Goal: Information Seeking & Learning: Learn about a topic

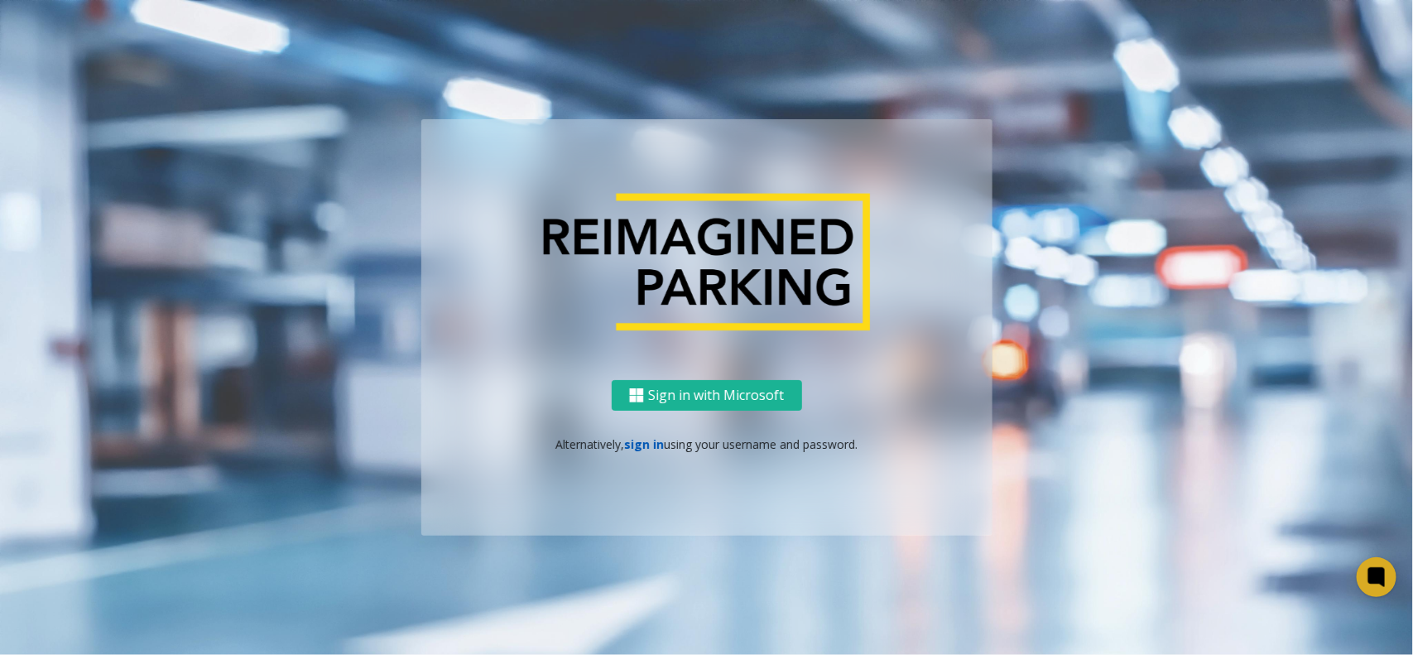
click at [655, 449] on link "sign in" at bounding box center [644, 444] width 40 height 16
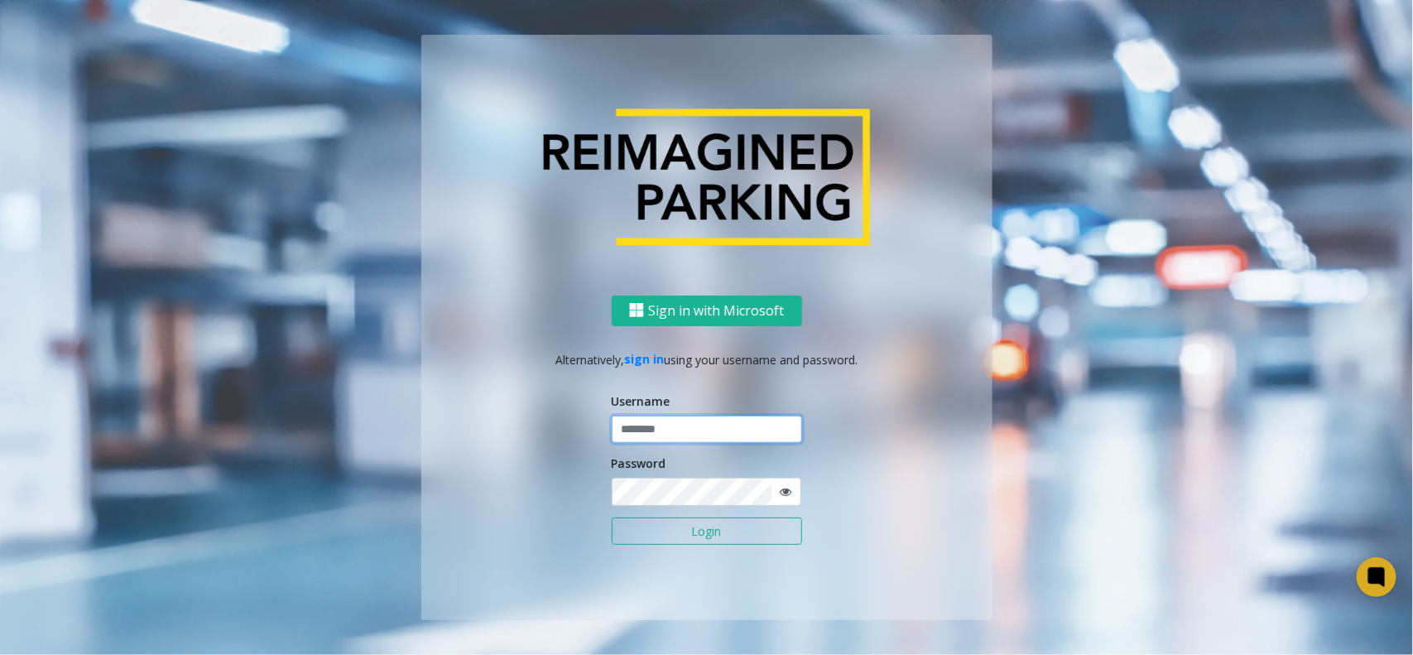
click at [648, 433] on input "text" at bounding box center [707, 430] width 190 height 28
type input "******"
click at [612, 517] on button "Login" at bounding box center [707, 531] width 190 height 28
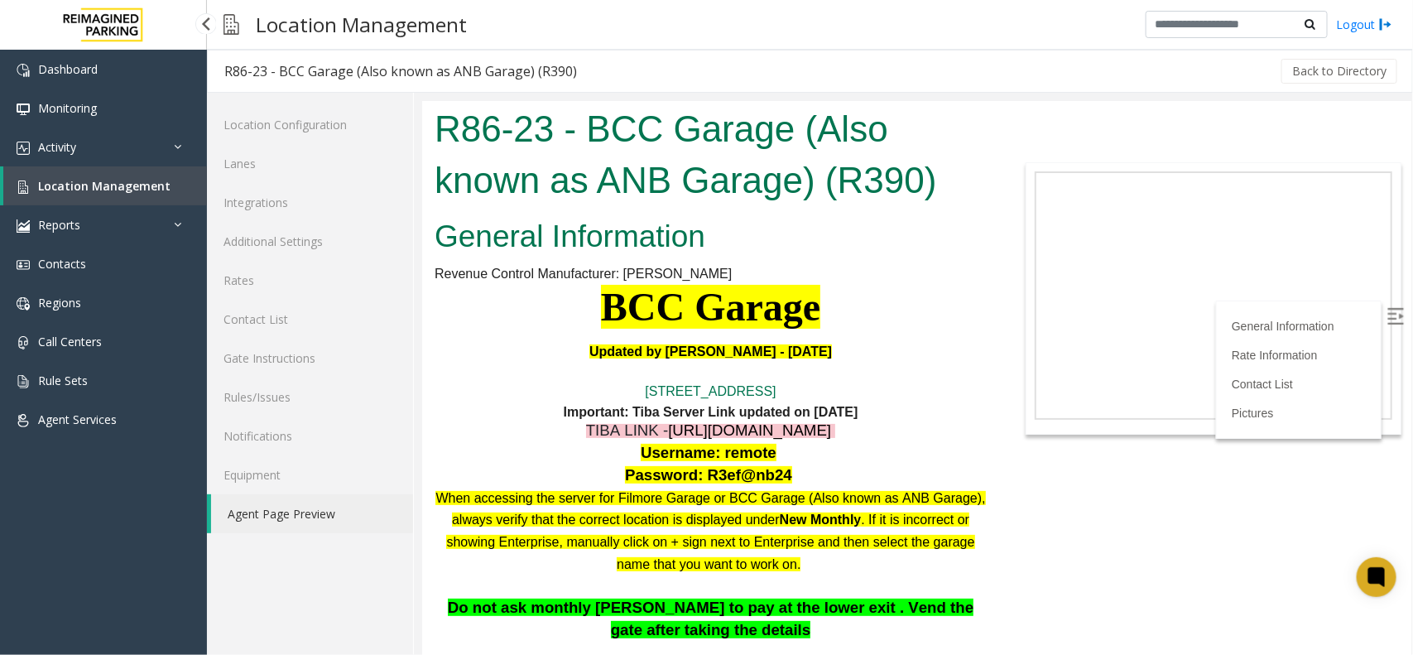
click at [142, 188] on span "Location Management" at bounding box center [104, 186] width 132 height 16
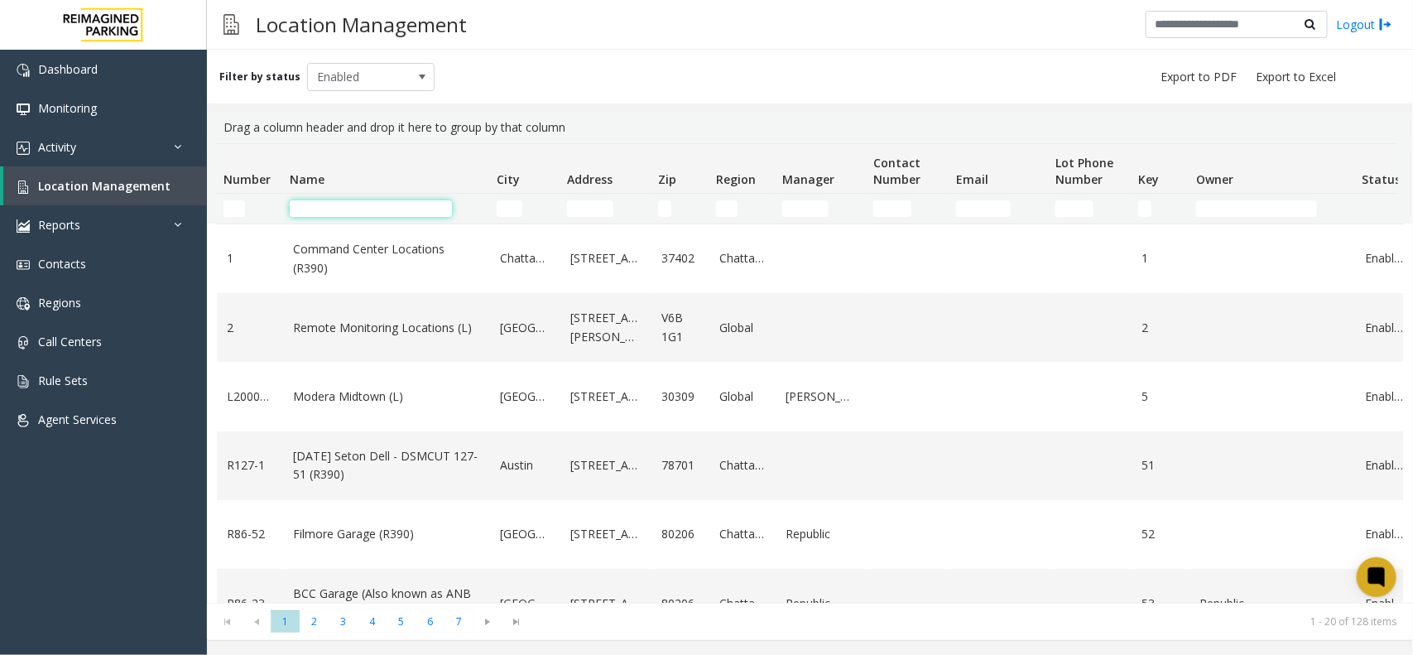
click at [411, 213] on input "Name Filter" at bounding box center [371, 208] width 162 height 17
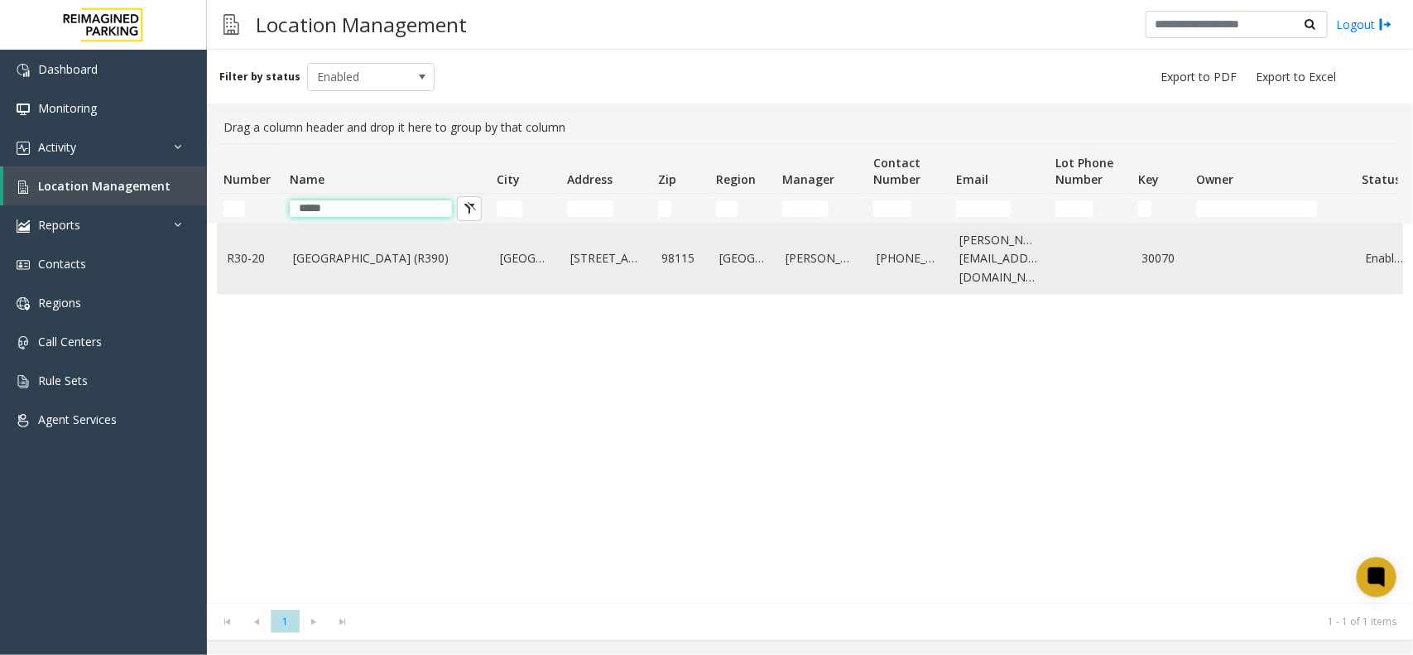
type input "*****"
click at [411, 258] on link "[GEOGRAPHIC_DATA] (R390)" at bounding box center [386, 258] width 187 height 18
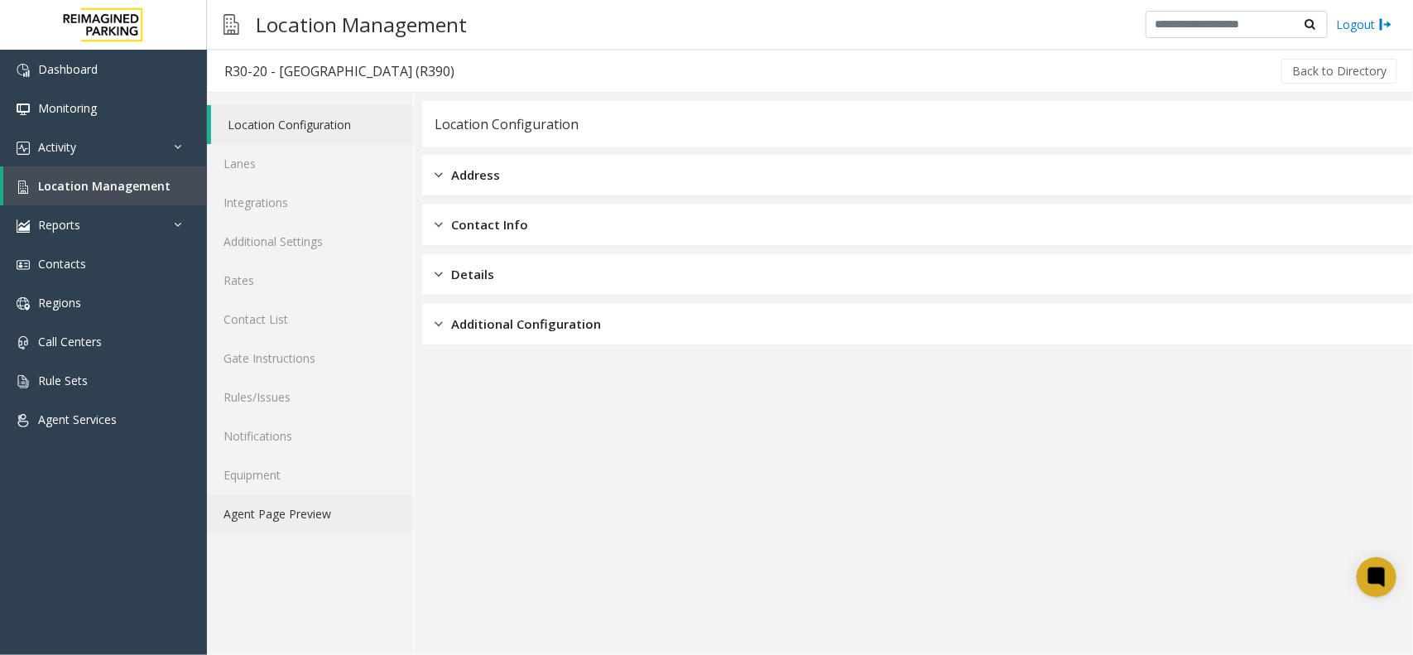
click at [349, 521] on link "Agent Page Preview" at bounding box center [310, 513] width 206 height 39
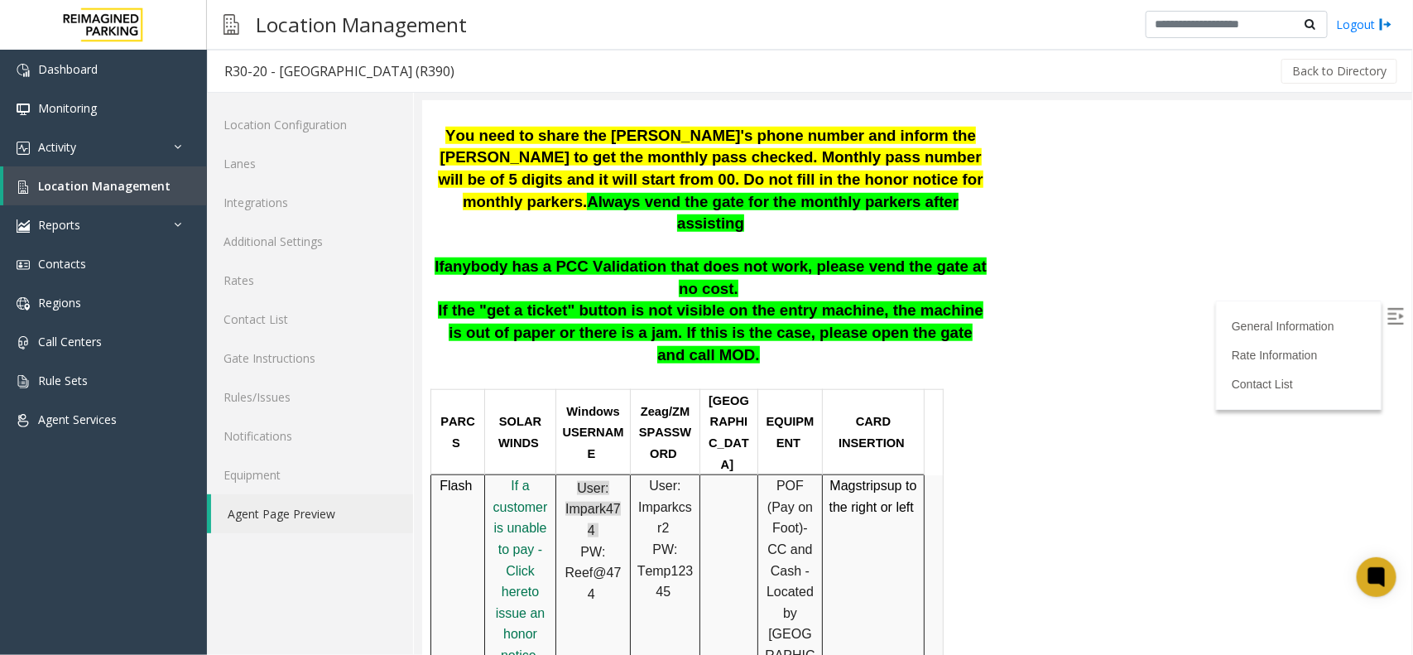
scroll to position [621, 0]
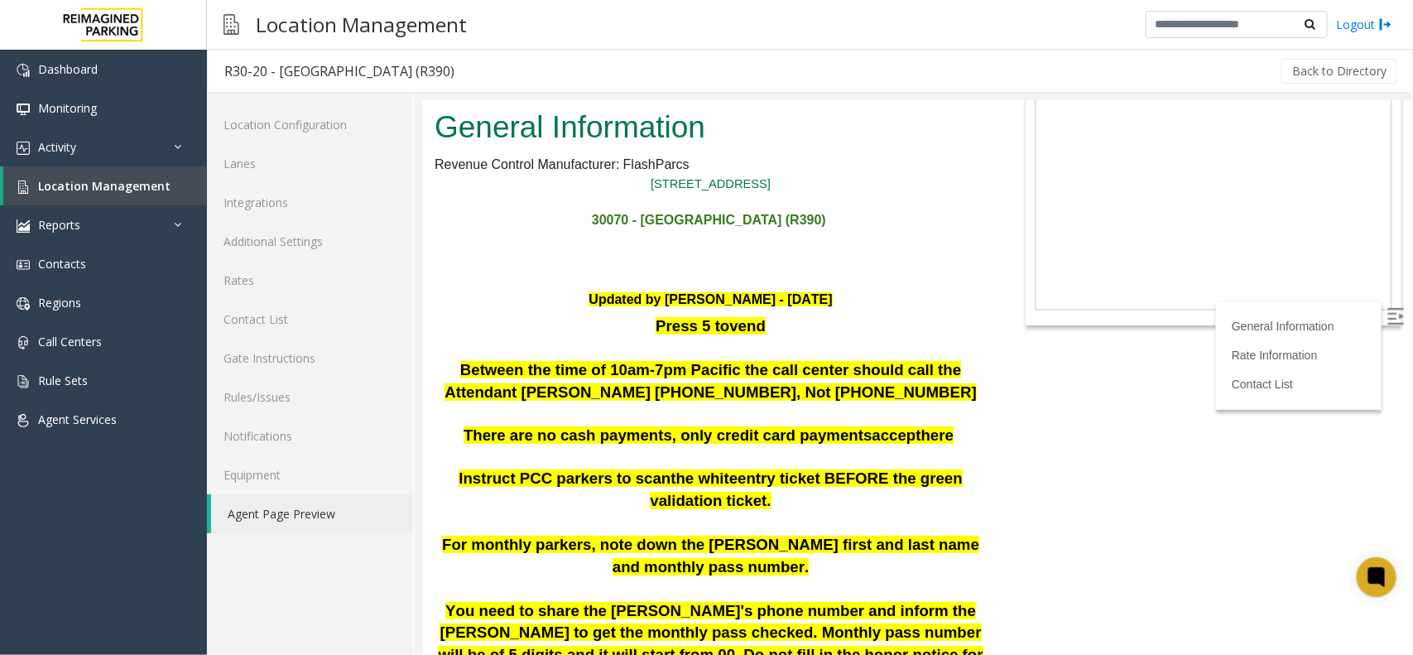
scroll to position [103, 0]
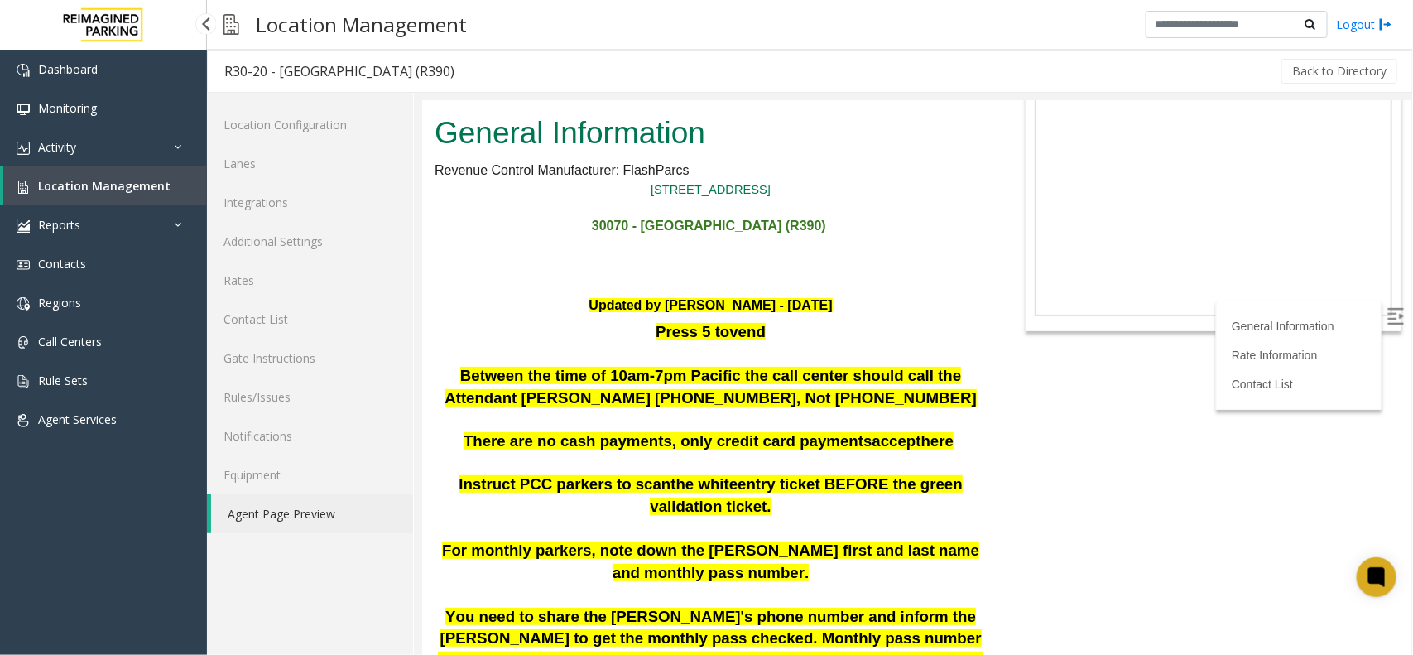
click at [182, 182] on link "Location Management" at bounding box center [105, 185] width 204 height 39
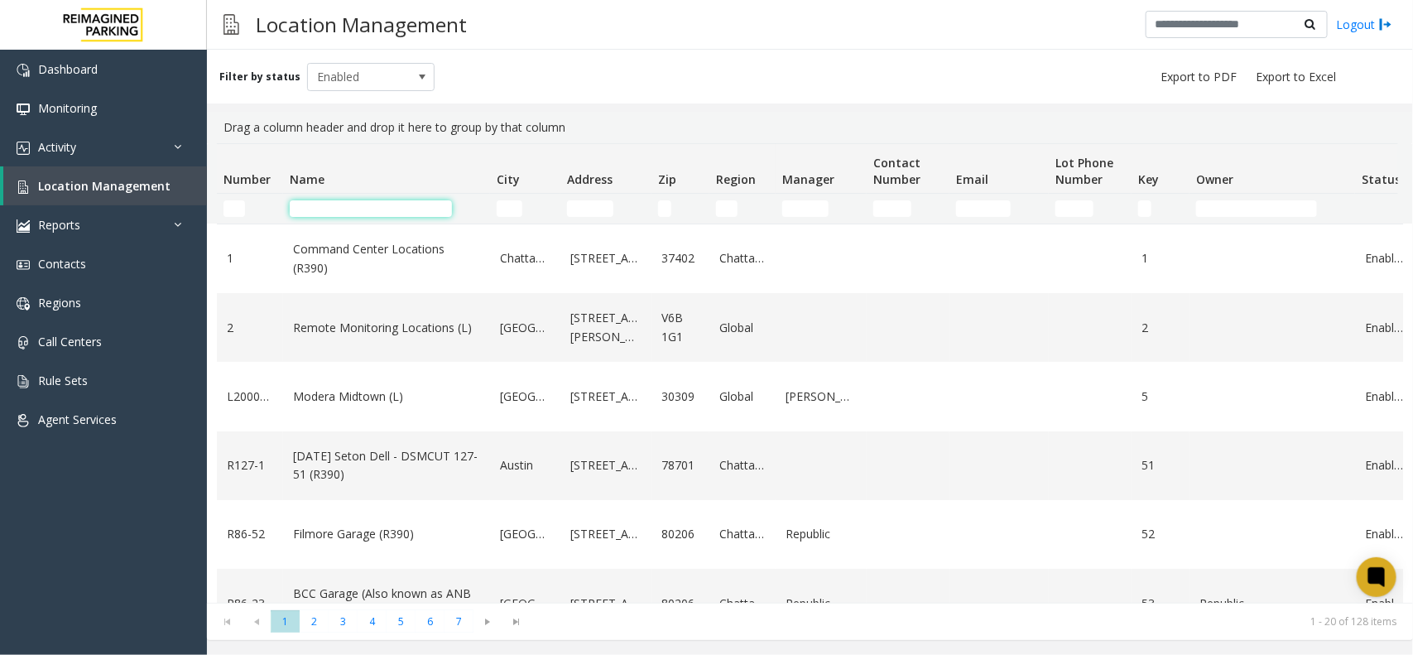
click at [411, 209] on input "Name Filter" at bounding box center [371, 208] width 162 height 17
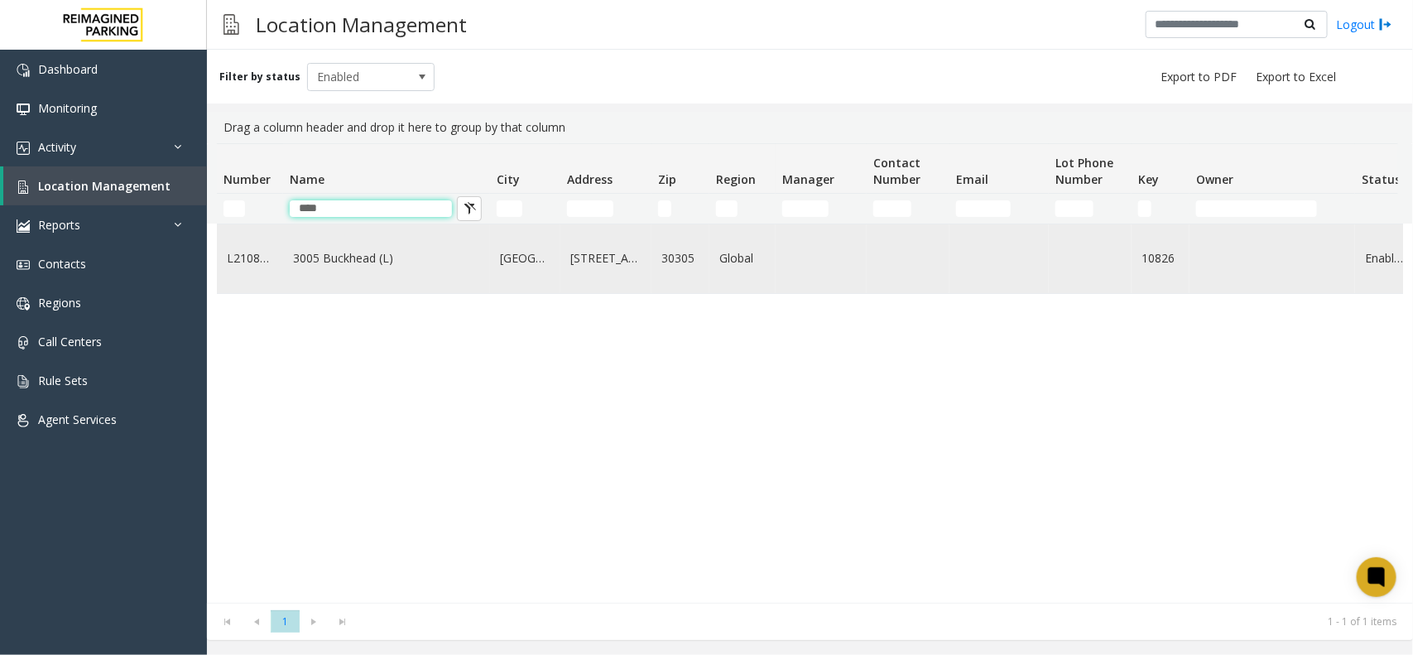
type input "****"
click at [358, 267] on link "3005 Buckhead (L)" at bounding box center [386, 258] width 187 height 18
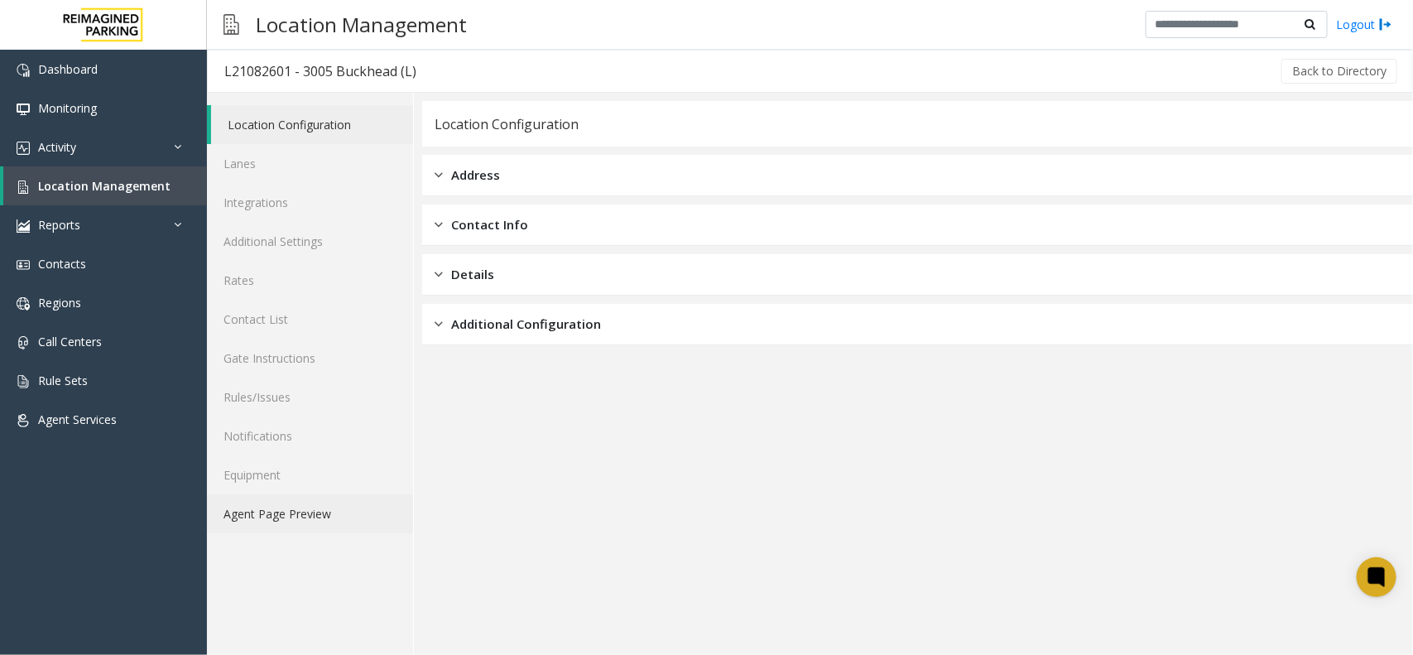
click at [357, 507] on link "Agent Page Preview" at bounding box center [310, 513] width 206 height 39
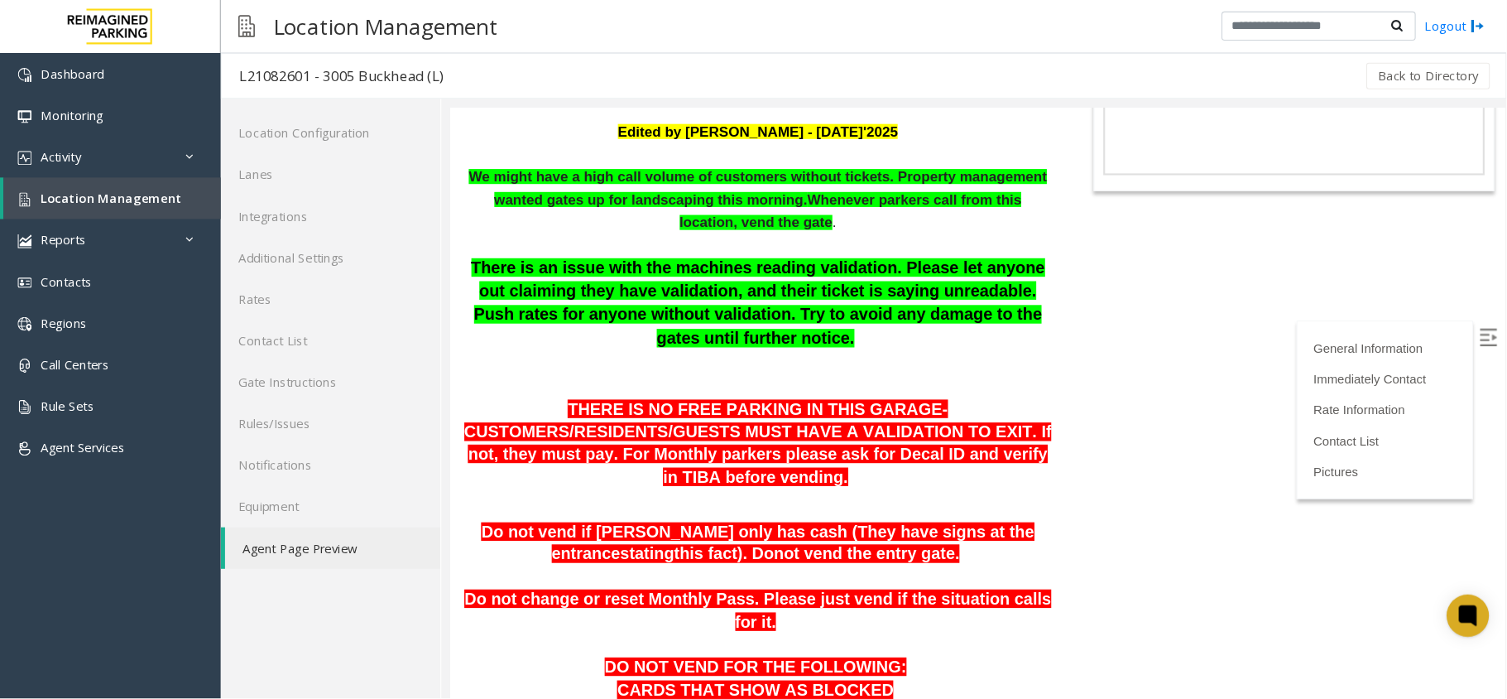
scroll to position [207, 0]
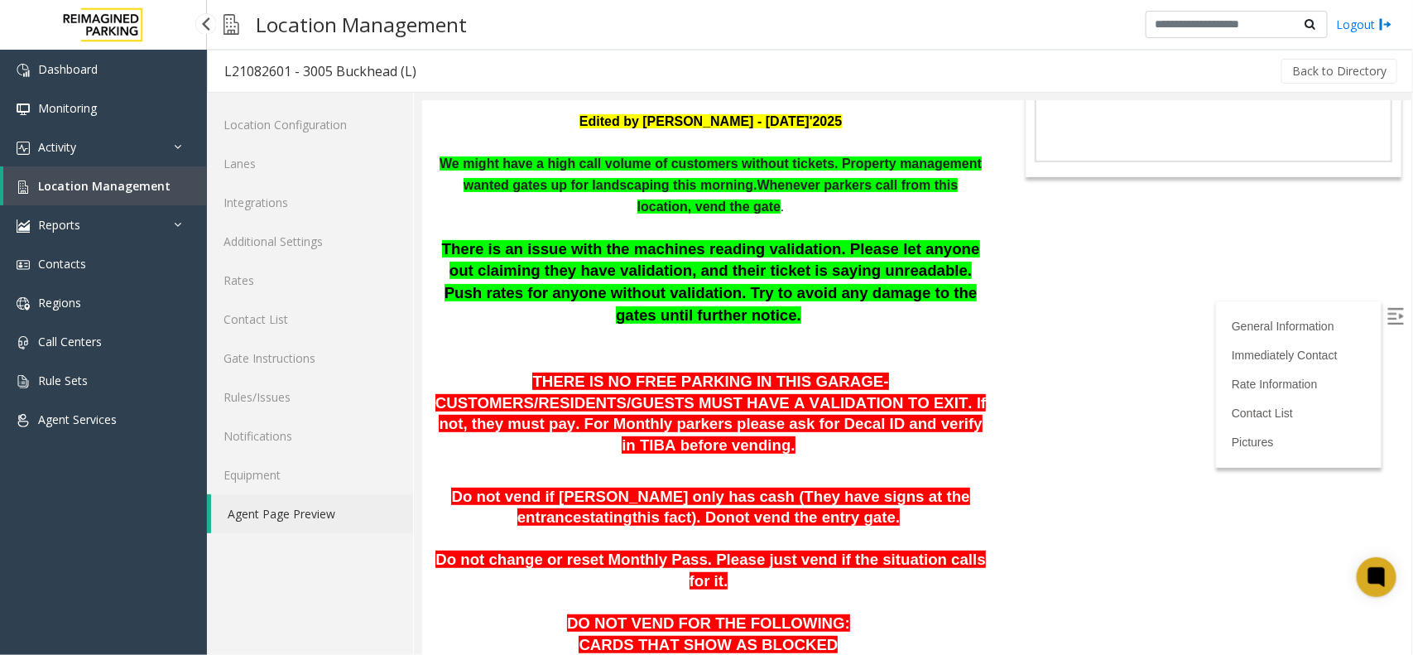
click at [178, 189] on link "Location Management" at bounding box center [105, 185] width 204 height 39
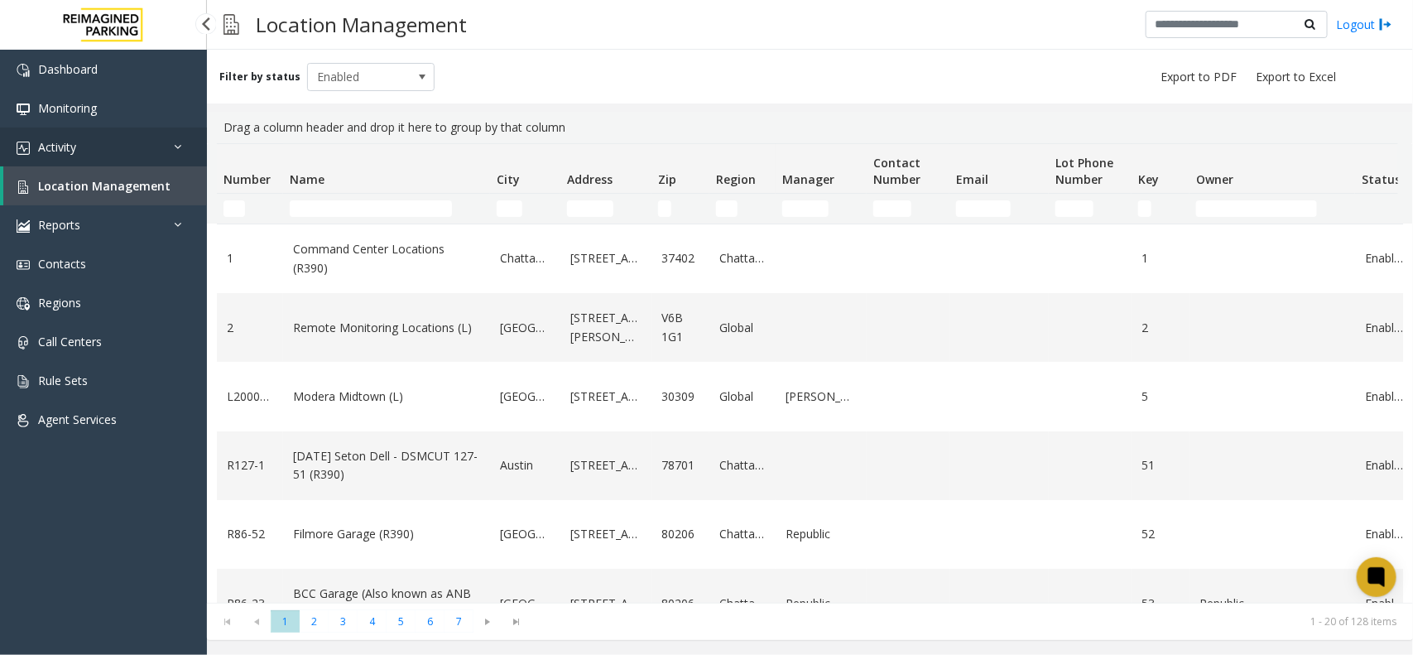
click at [179, 141] on icon at bounding box center [182, 147] width 17 height 12
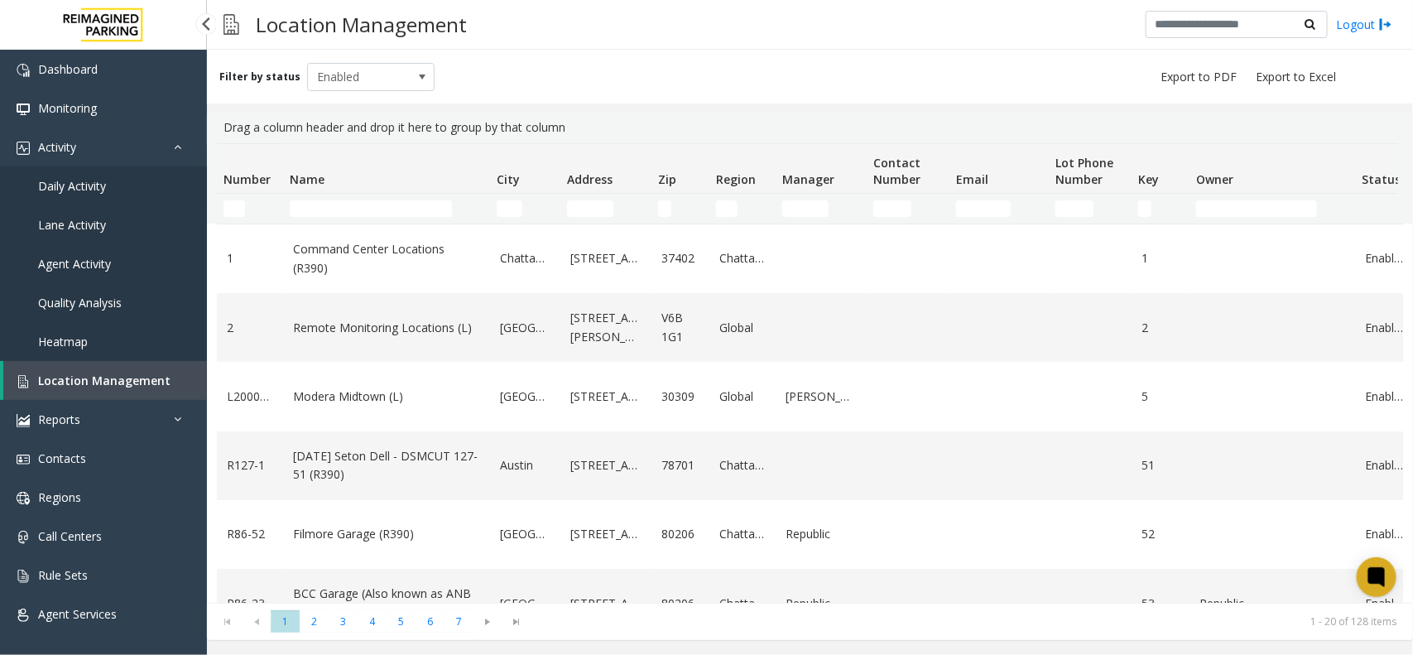
click at [133, 189] on link "Daily Activity" at bounding box center [103, 185] width 207 height 39
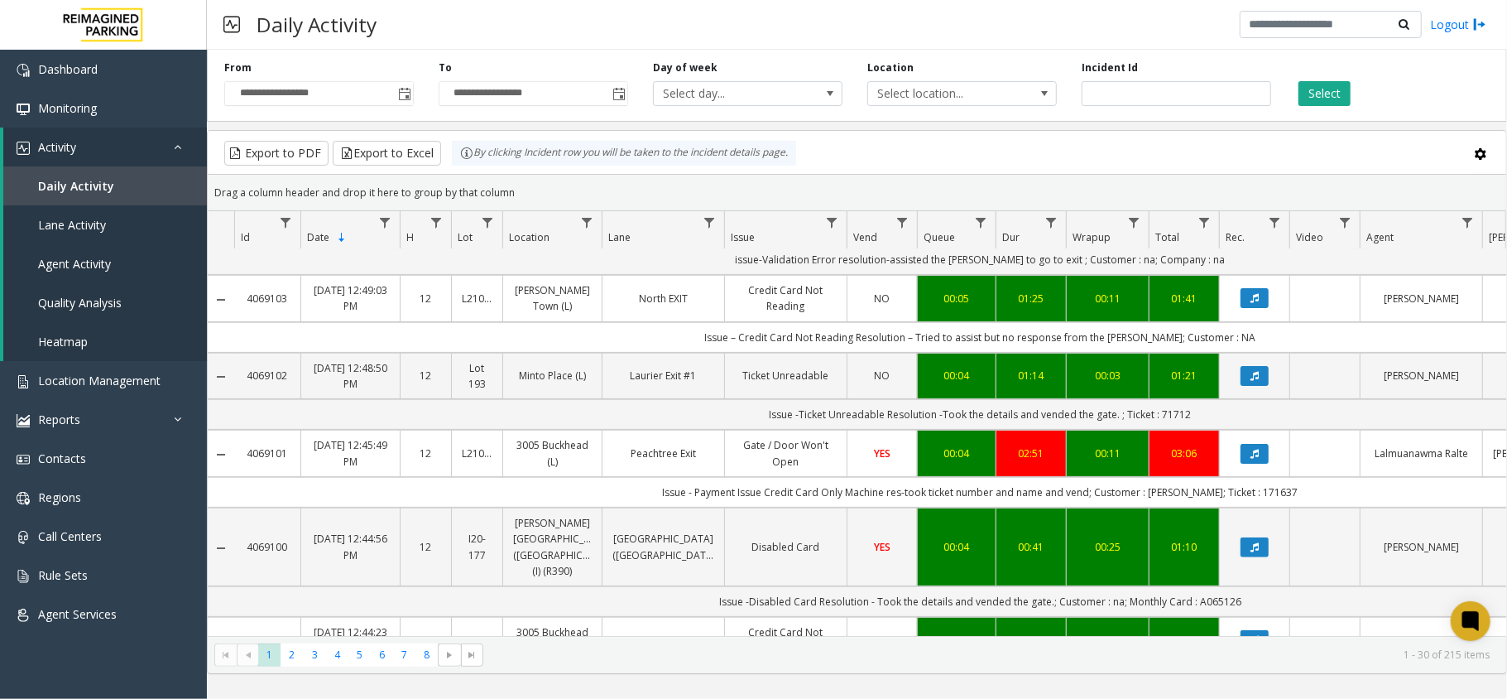
scroll to position [441, 0]
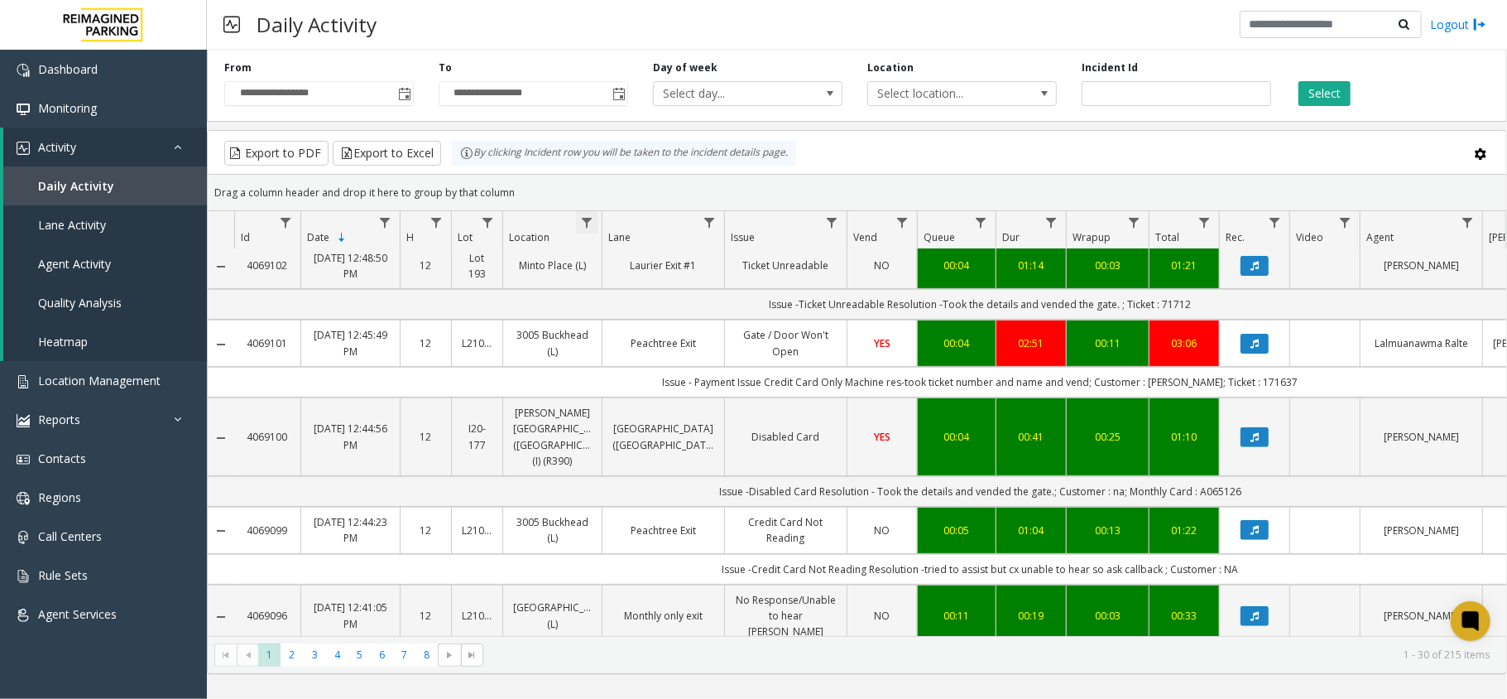
click at [588, 223] on span "Data table" at bounding box center [586, 222] width 13 height 13
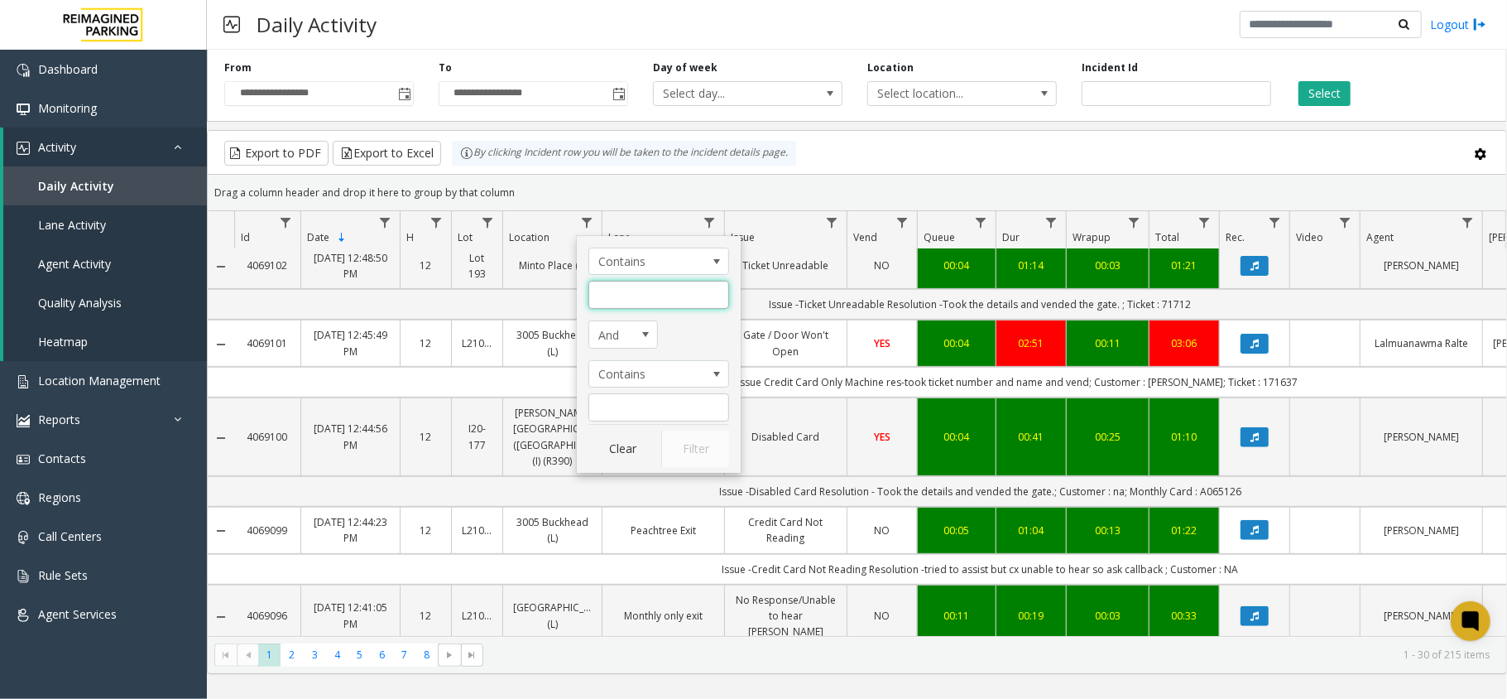
click at [656, 292] on input "Location Filter" at bounding box center [659, 295] width 141 height 28
type input "*"
type input "********"
click button "Filter" at bounding box center [695, 448] width 68 height 36
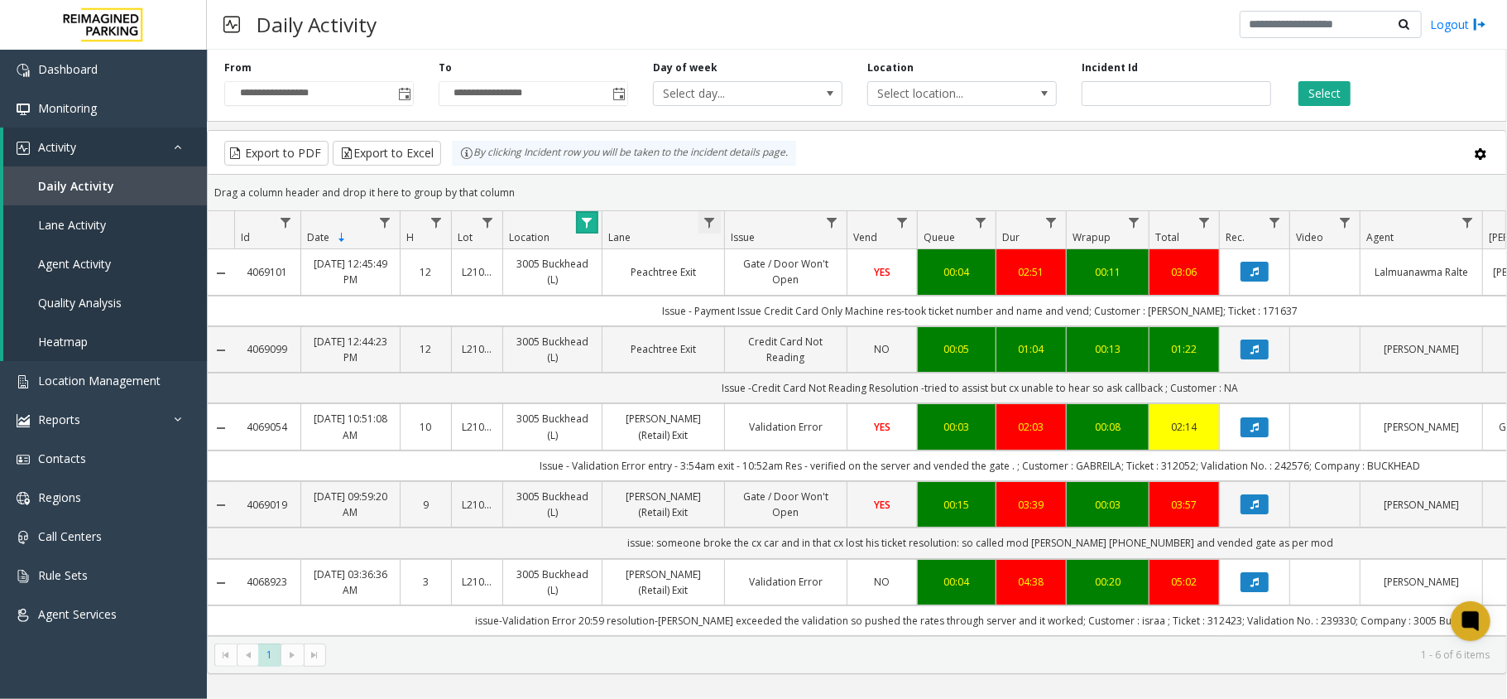
click at [709, 225] on span "Data table" at bounding box center [709, 222] width 13 height 13
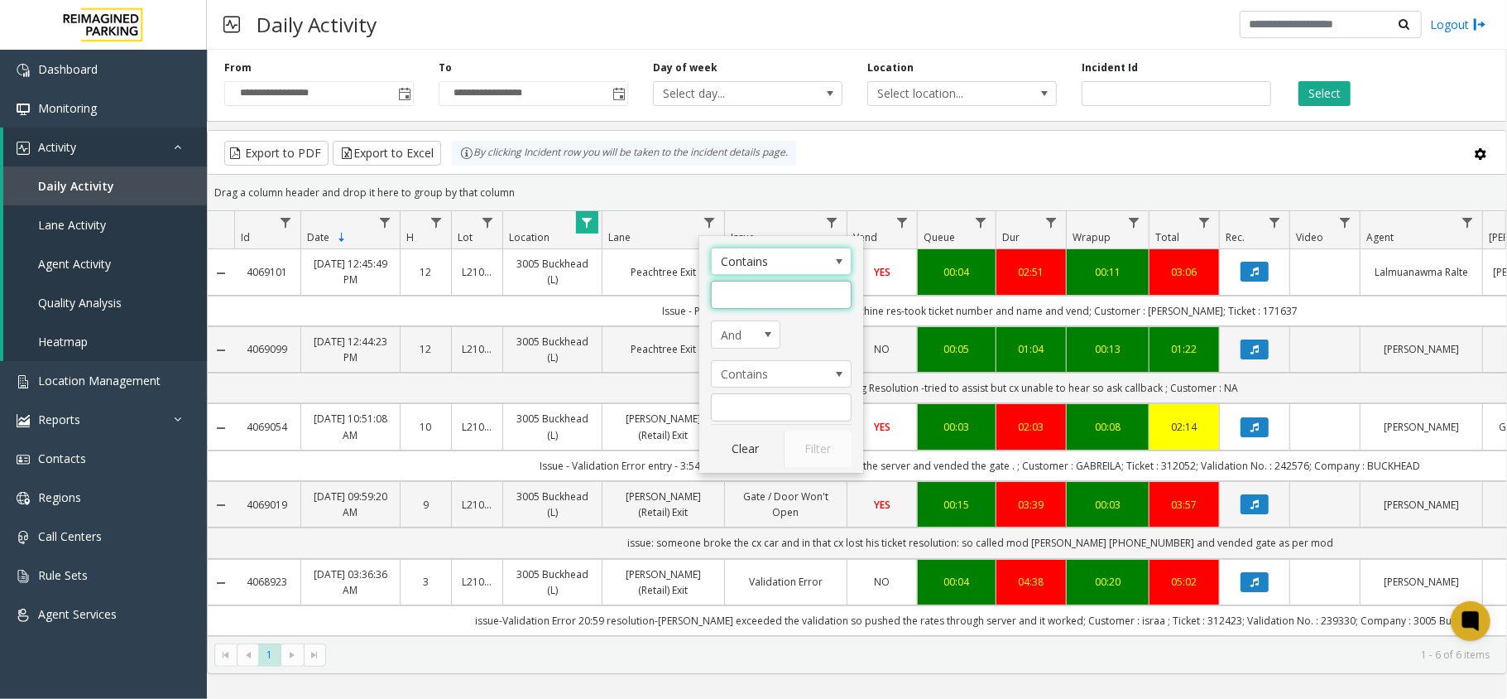
click at [768, 288] on input "Lane Filter" at bounding box center [781, 295] width 141 height 28
type input "*********"
click button "Filter" at bounding box center [818, 448] width 68 height 36
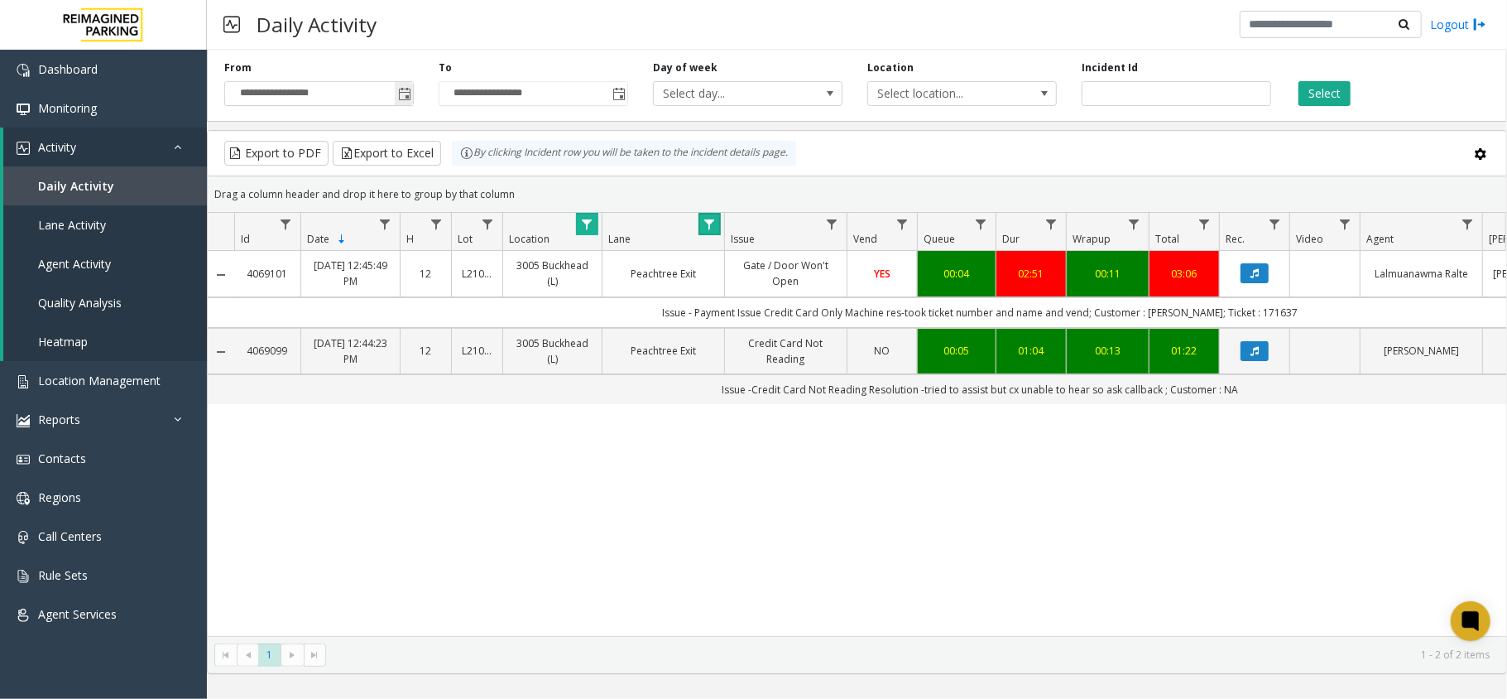
click at [404, 94] on span "Toggle popup" at bounding box center [404, 94] width 13 height 13
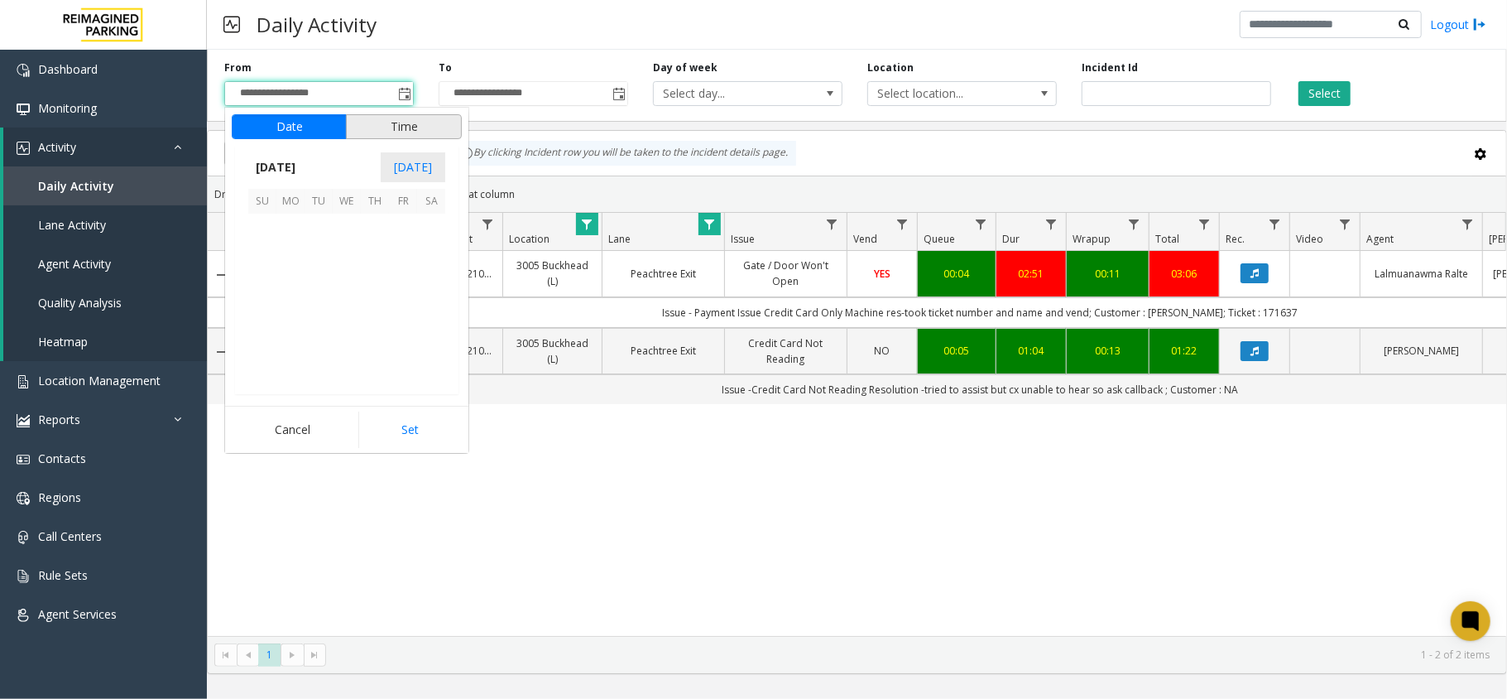
scroll to position [297078, 0]
click at [299, 166] on span "[DATE]" at bounding box center [275, 167] width 55 height 25
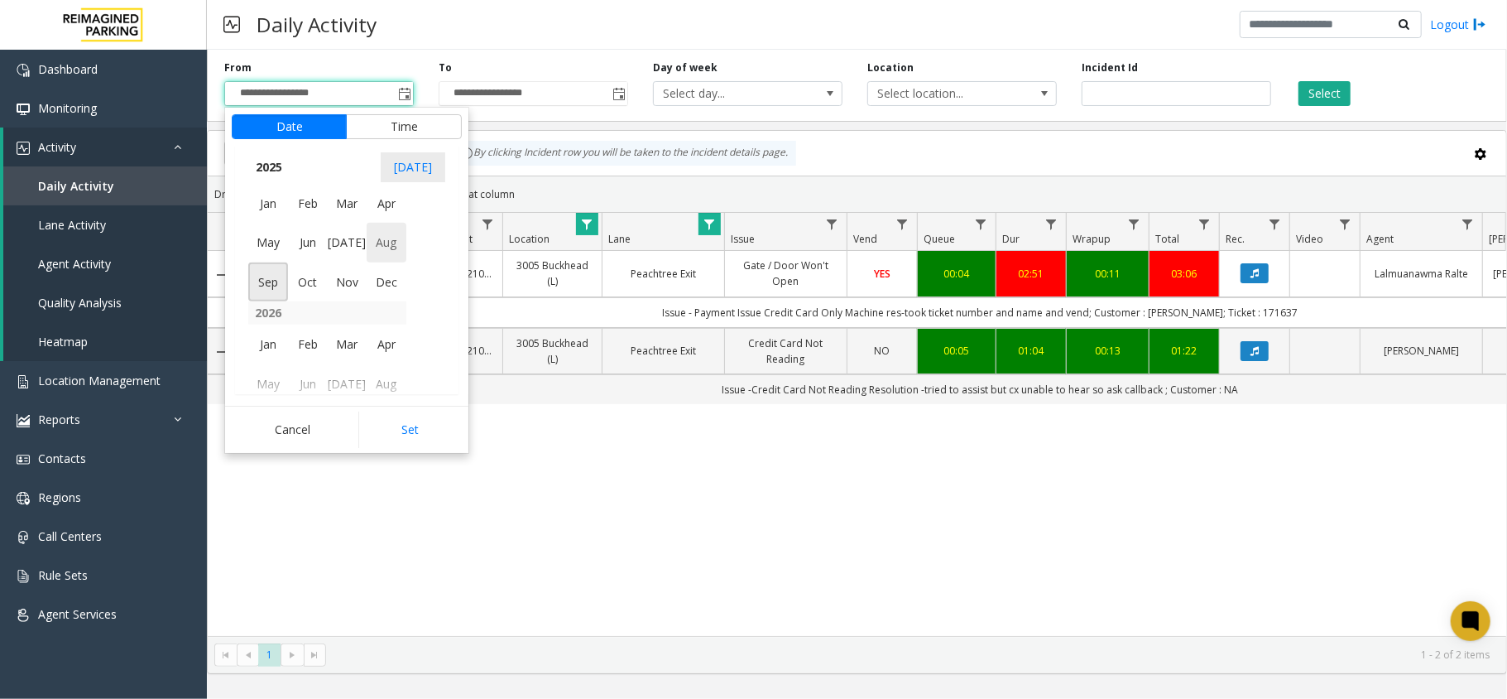
click at [386, 252] on span "Aug" at bounding box center [387, 243] width 40 height 40
click at [411, 276] on span "15" at bounding box center [403, 284] width 28 height 28
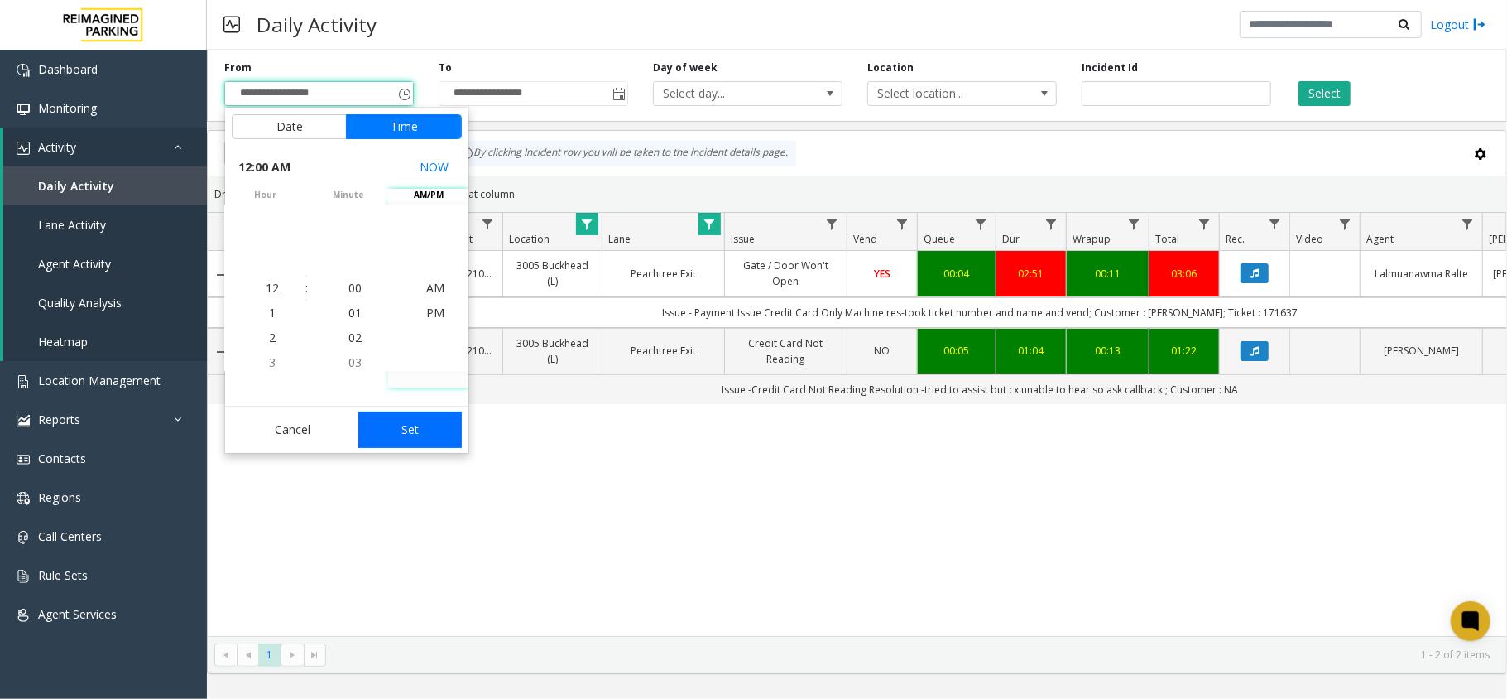
click at [430, 417] on button "Set" at bounding box center [410, 429] width 104 height 36
type input "**********"
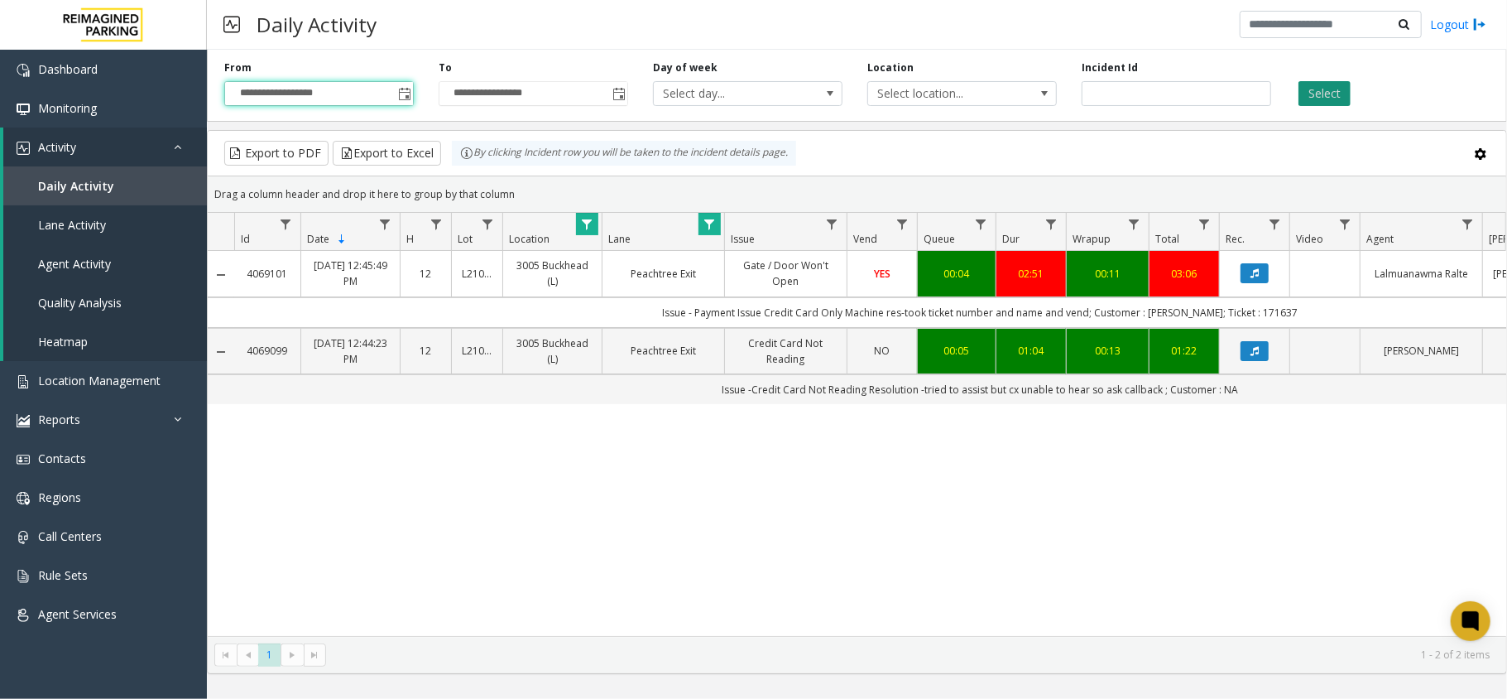
click at [1326, 103] on button "Select" at bounding box center [1325, 93] width 52 height 25
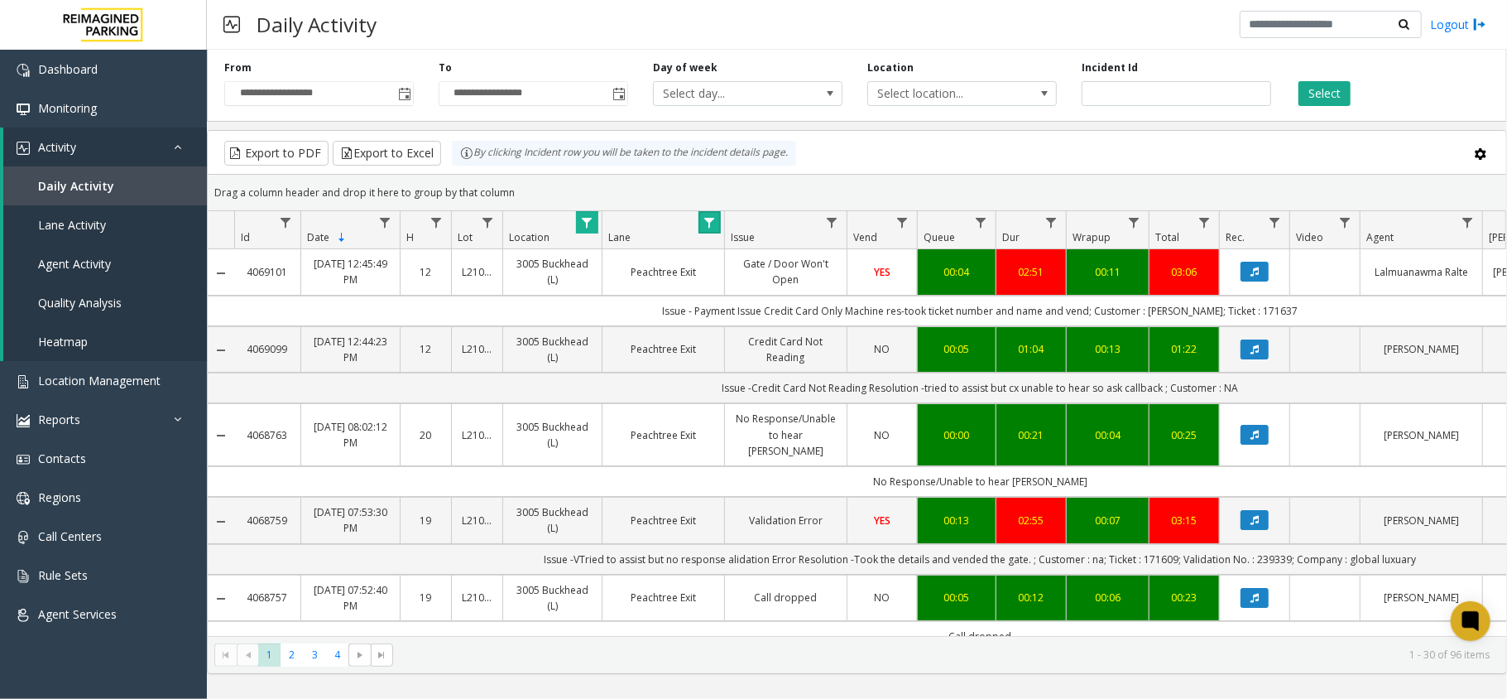
click at [715, 232] on link "Data table" at bounding box center [710, 222] width 22 height 22
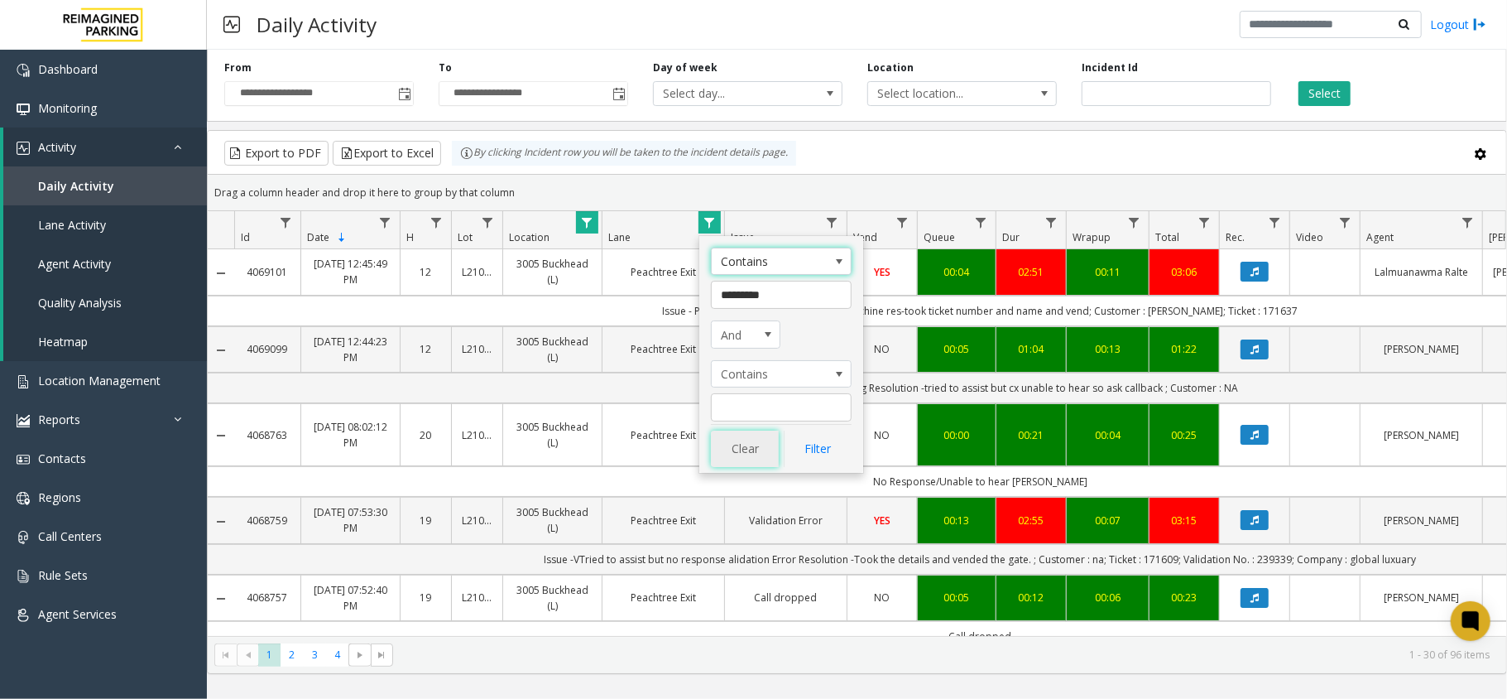
click at [771, 445] on button "Clear" at bounding box center [745, 448] width 68 height 36
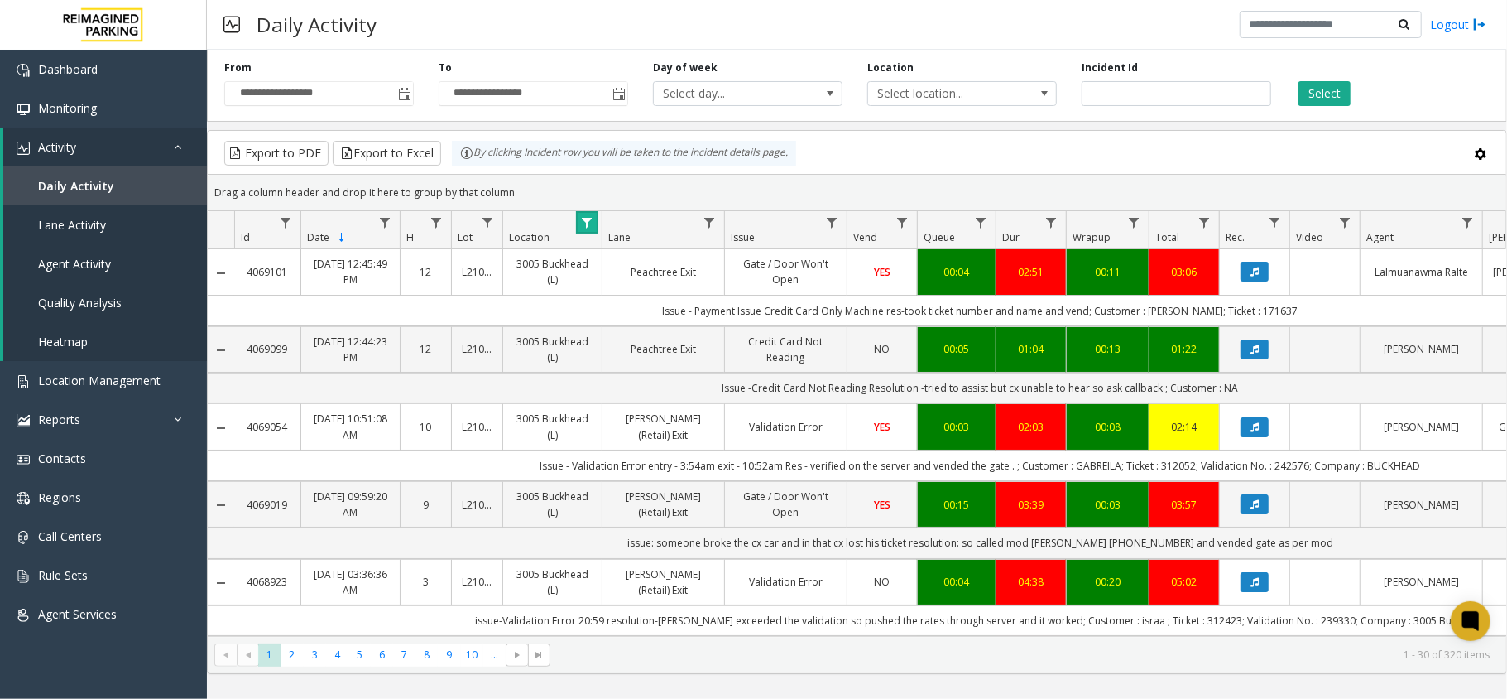
click at [596, 229] on link "Data table" at bounding box center [587, 222] width 22 height 22
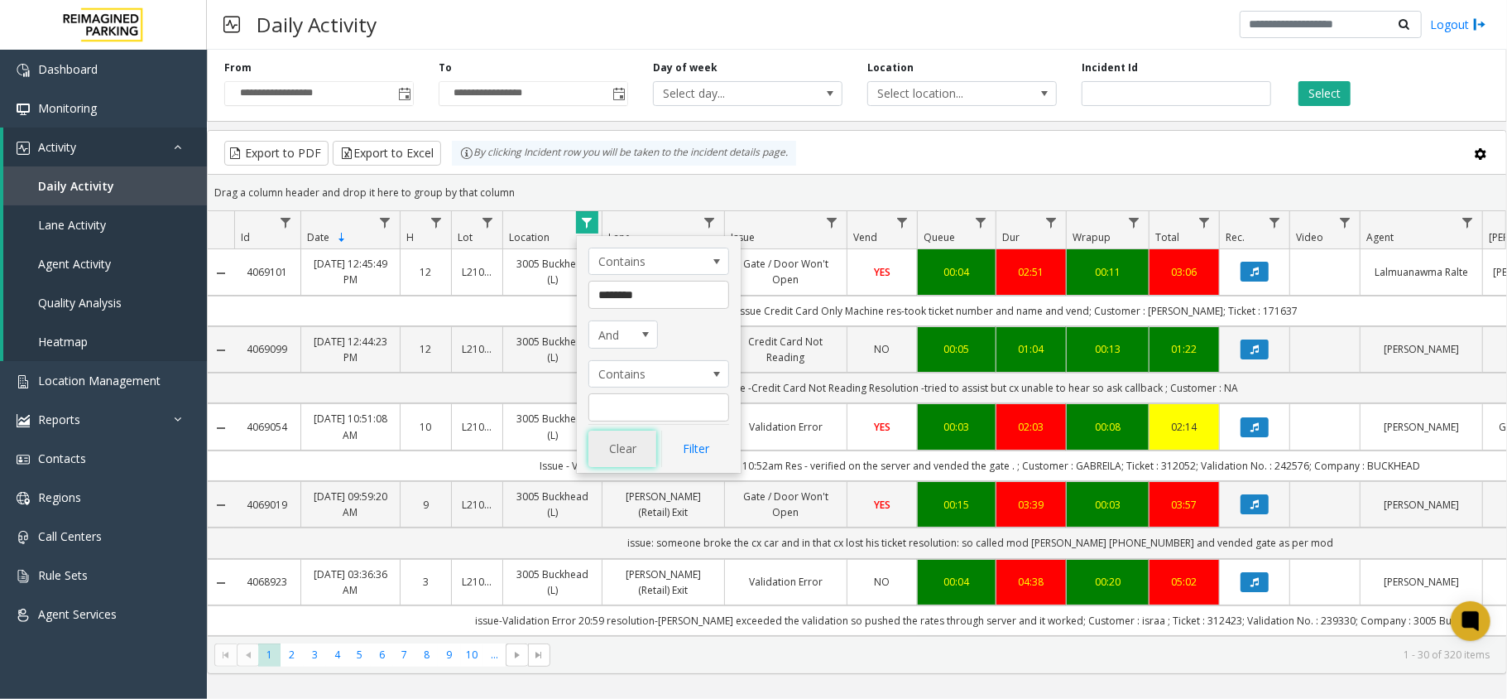
click at [622, 441] on button "Clear" at bounding box center [623, 448] width 68 height 36
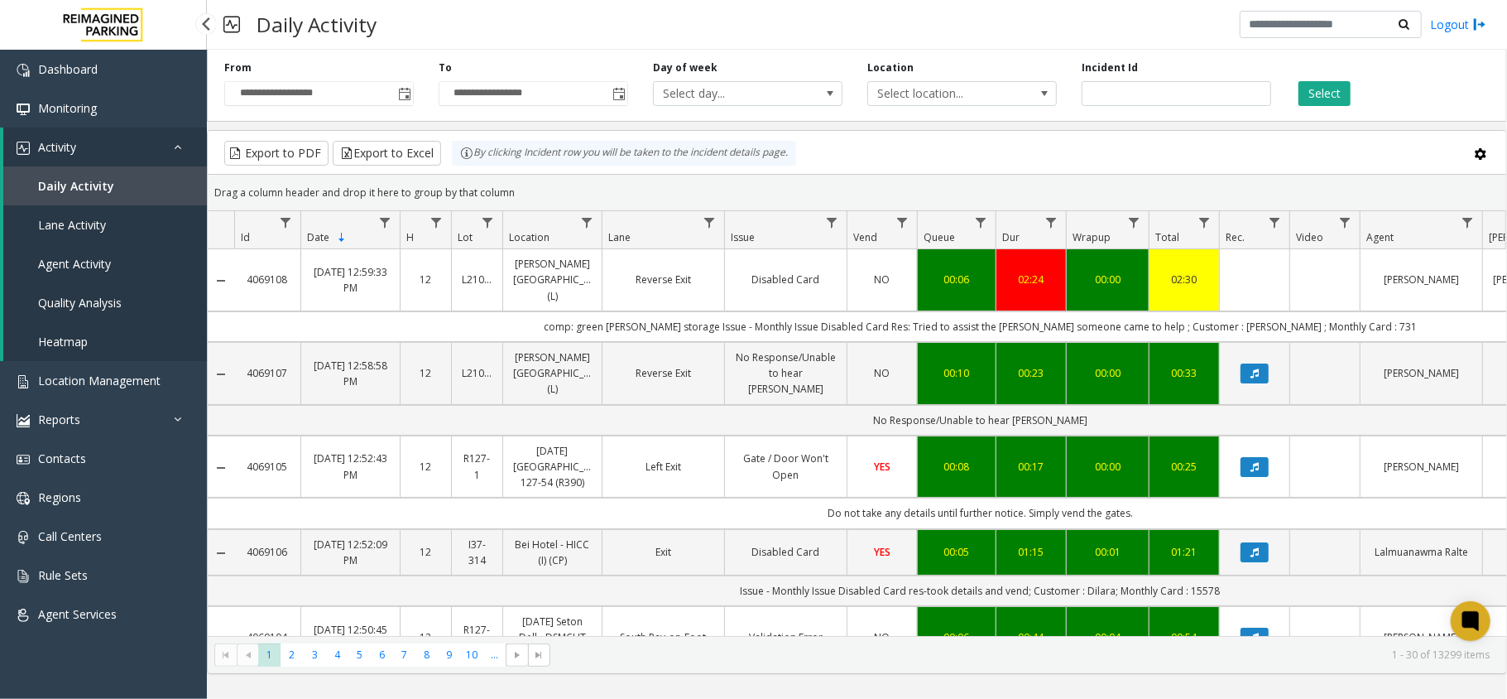
click at [150, 156] on link "Activity" at bounding box center [105, 146] width 204 height 39
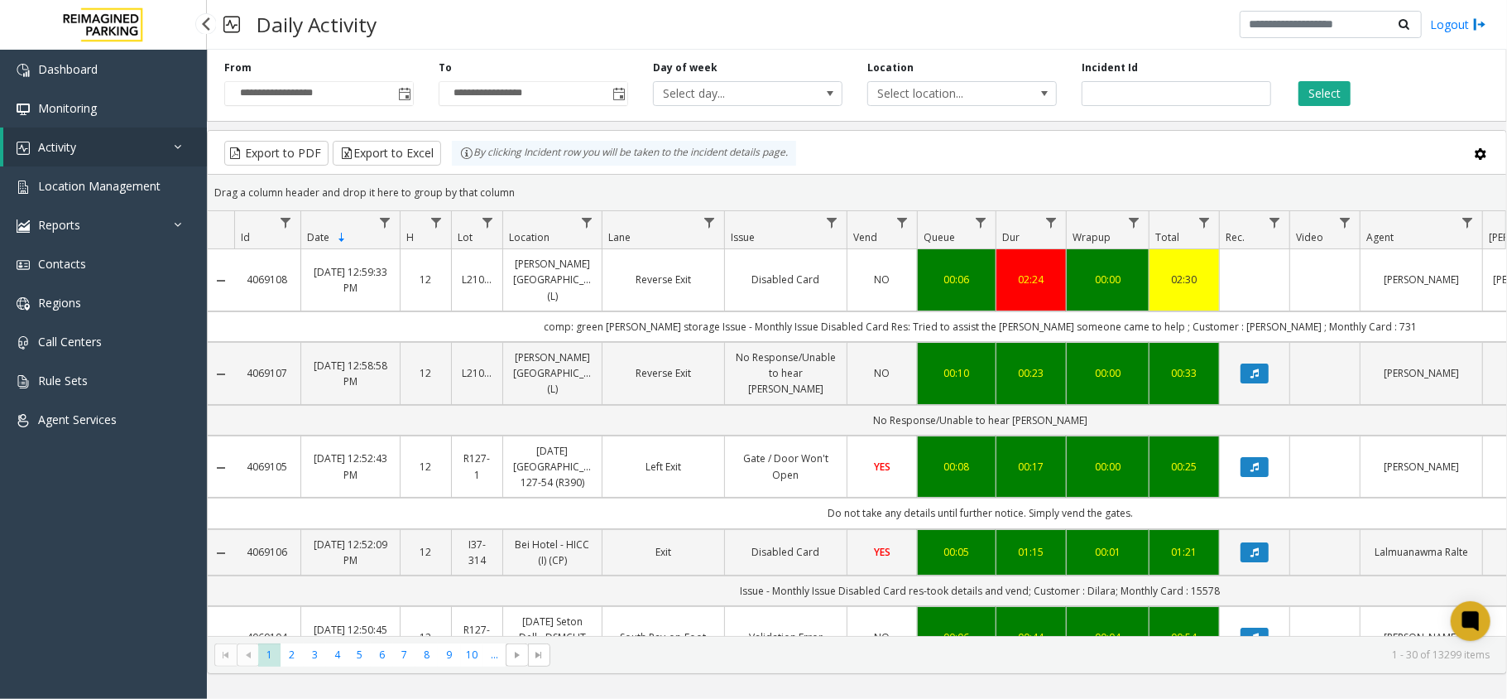
click at [150, 156] on link "Activity" at bounding box center [105, 146] width 204 height 39
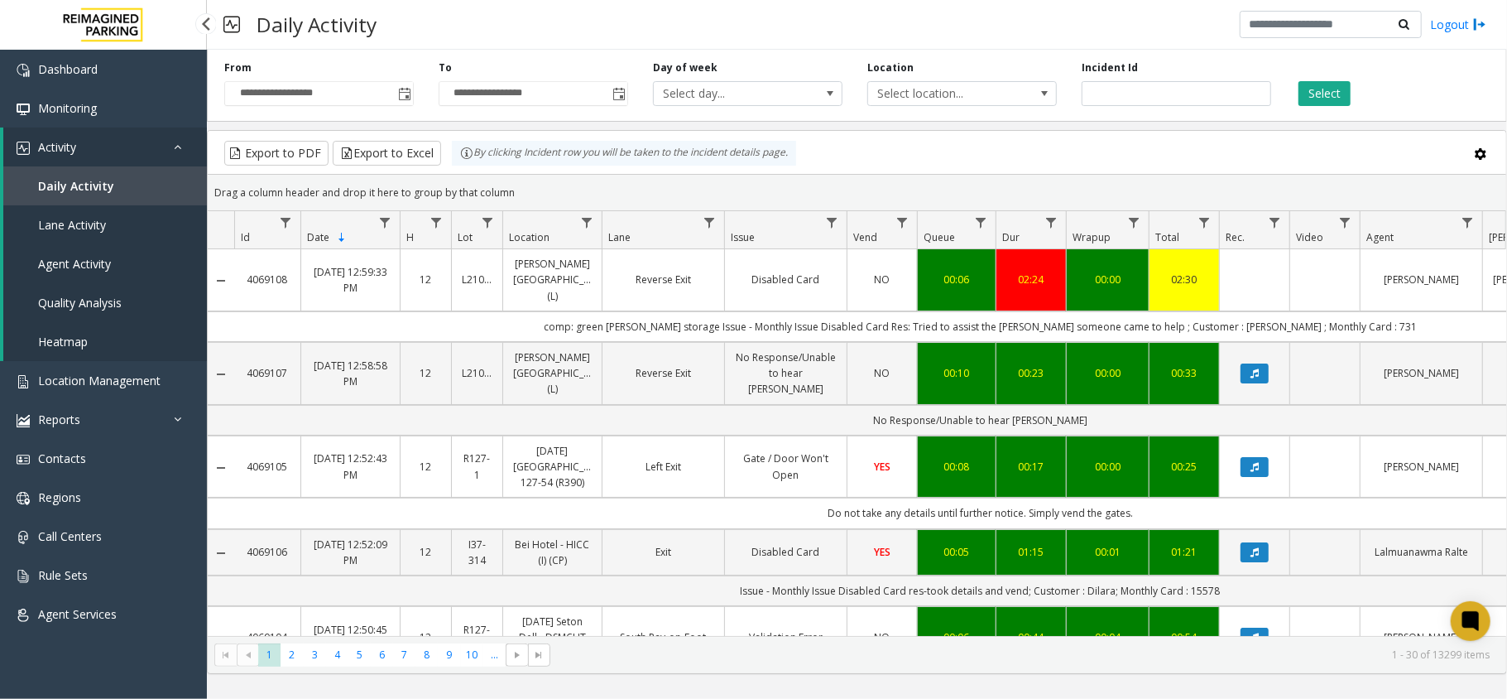
click at [159, 182] on link "Daily Activity" at bounding box center [105, 185] width 204 height 39
click at [166, 219] on link "Lane Activity" at bounding box center [105, 224] width 204 height 39
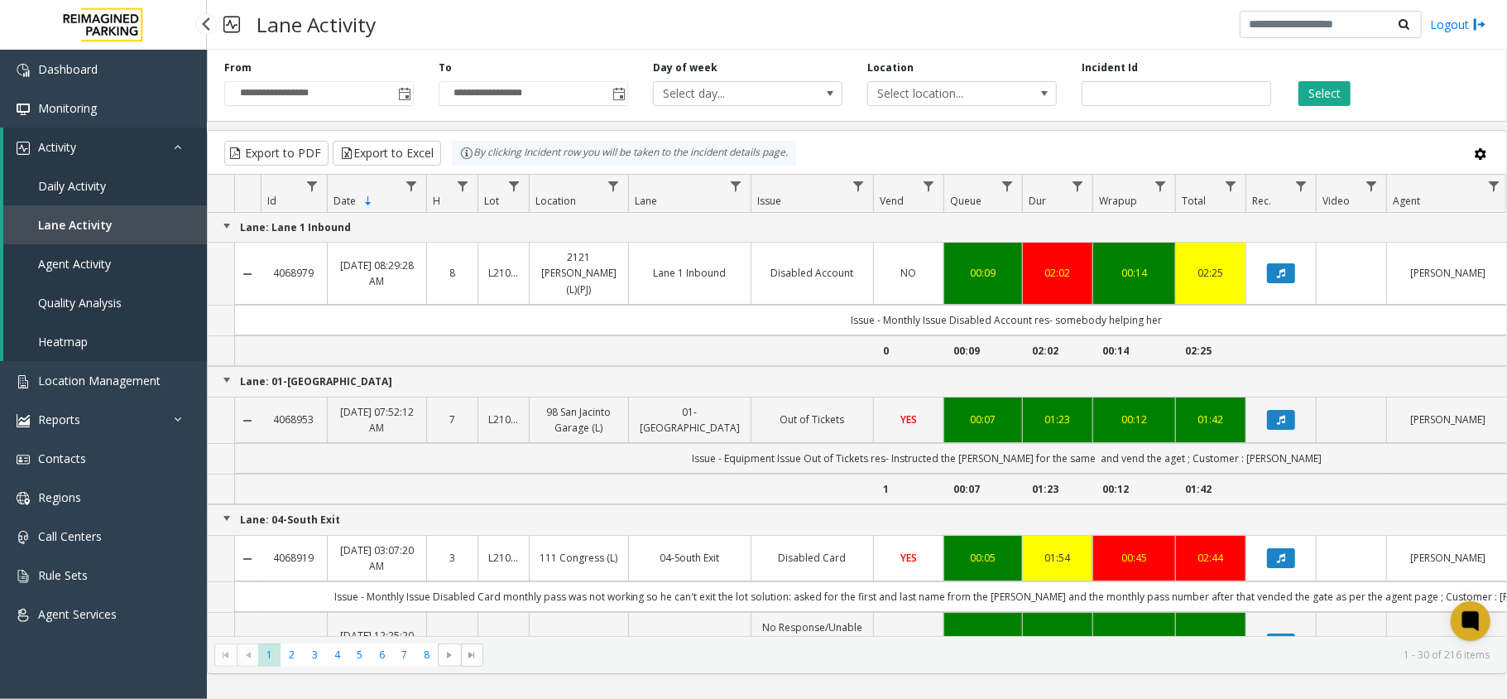
click at [156, 196] on link "Daily Activity" at bounding box center [105, 185] width 204 height 39
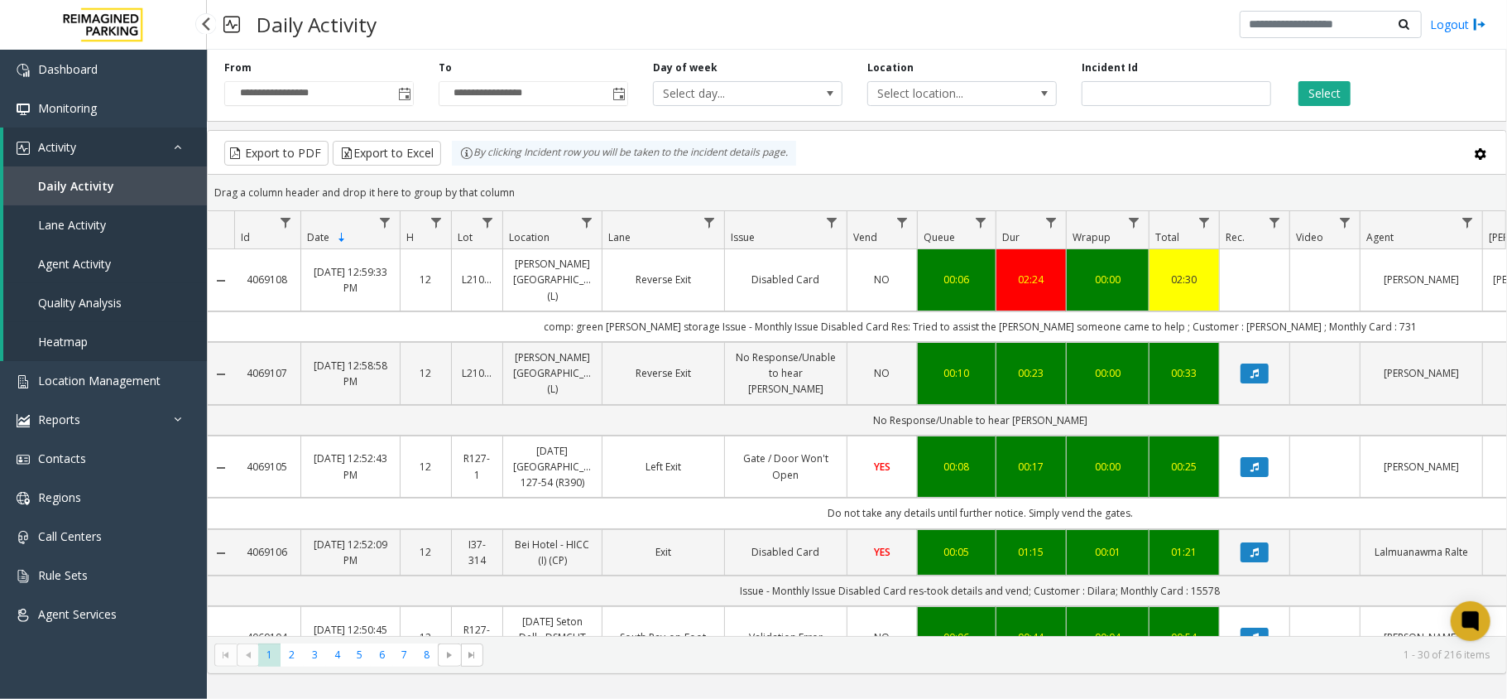
click at [137, 292] on link "Quality Analysis" at bounding box center [105, 302] width 204 height 39
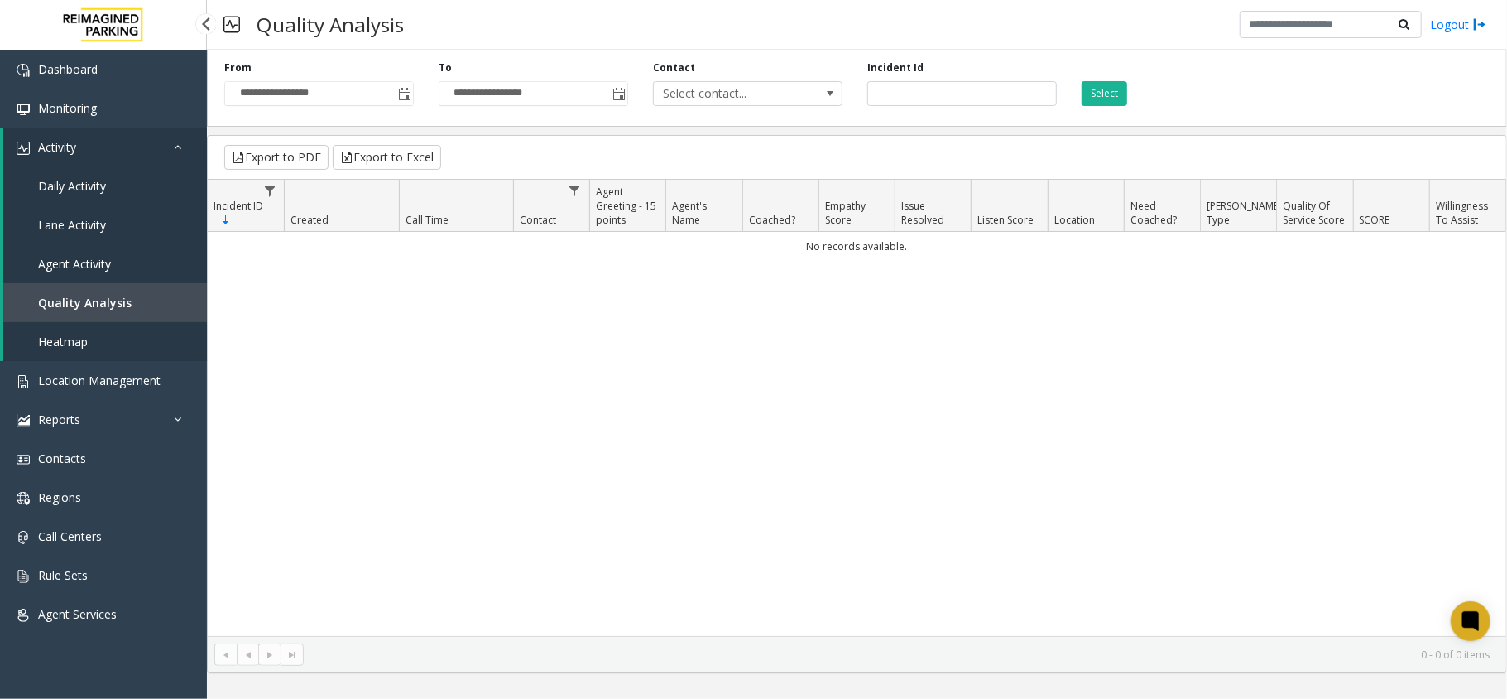
click at [133, 272] on link "Agent Activity" at bounding box center [105, 263] width 204 height 39
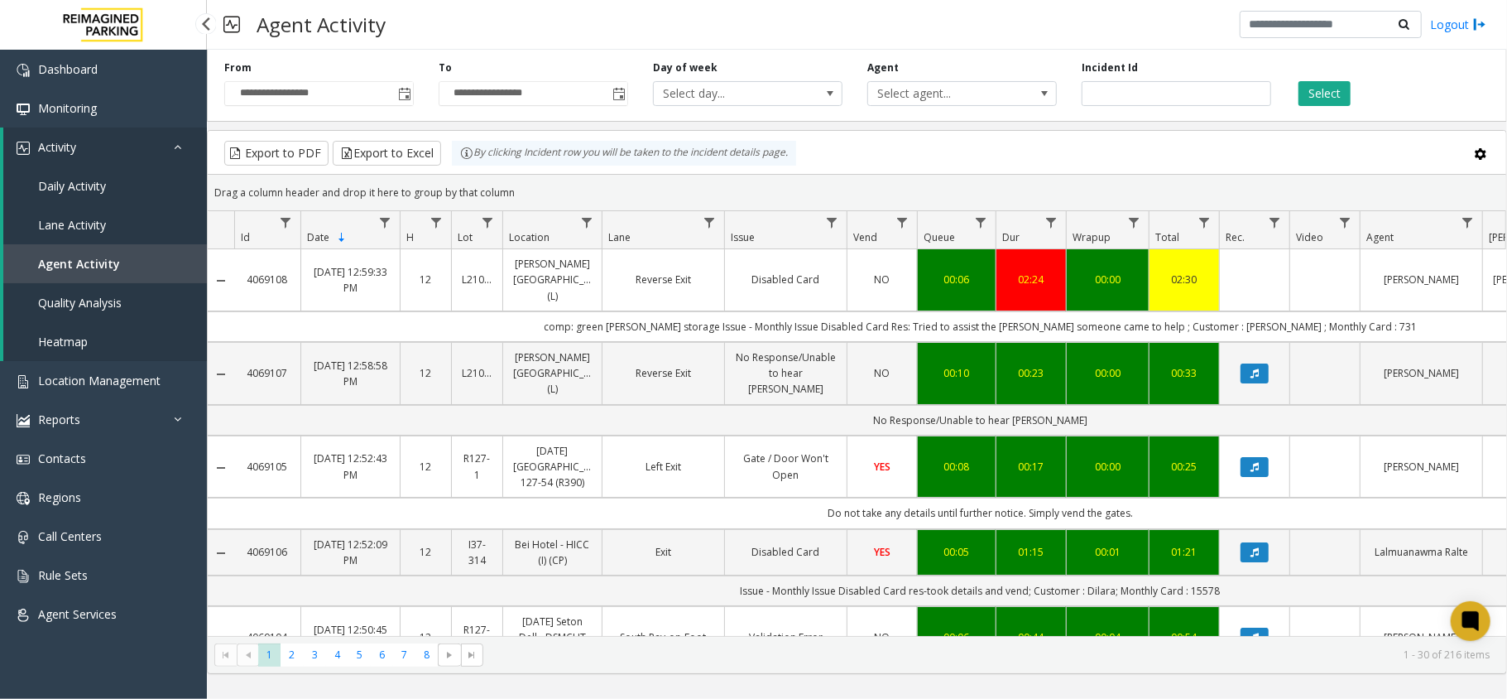
click at [123, 332] on link "Heatmap" at bounding box center [105, 341] width 204 height 39
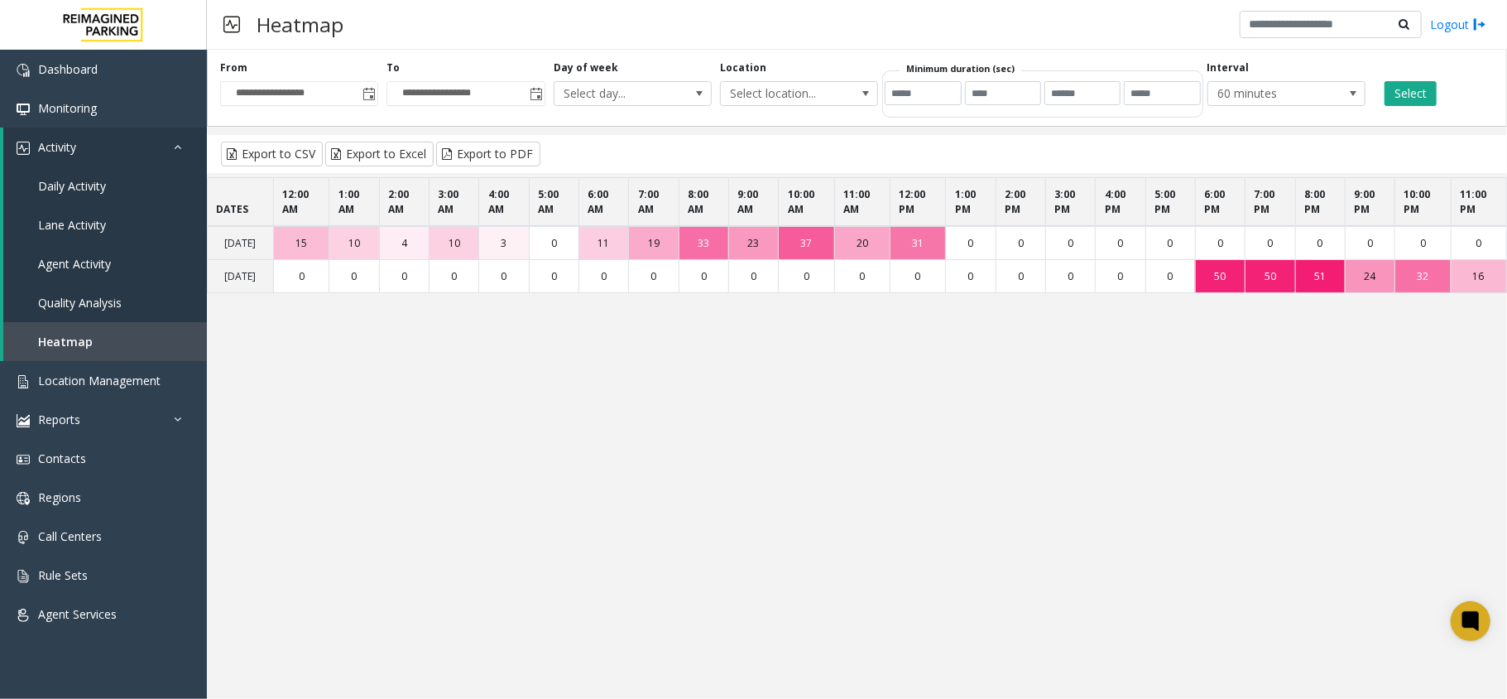
drag, startPoint x: 1275, startPoint y: 296, endPoint x: 1506, endPoint y: 303, distance: 231.9
click at [1412, 293] on tr "[DATE] 0 0 0 0 0 0 0 0 0 0 0 0 0 0 0 0 0 0 50 50 51 24 32 16" at bounding box center [858, 276] width 1300 height 33
click at [1170, 512] on app-heatmap "DATES 12:00 AM 1:00 AM 2:00 AM 3:00 AM 4:00 AM 5:00 AM 6:00 AM 7:00 AM 8:00 AM …" at bounding box center [857, 351] width 1300 height 349
click at [113, 185] on link "Daily Activity" at bounding box center [105, 185] width 204 height 39
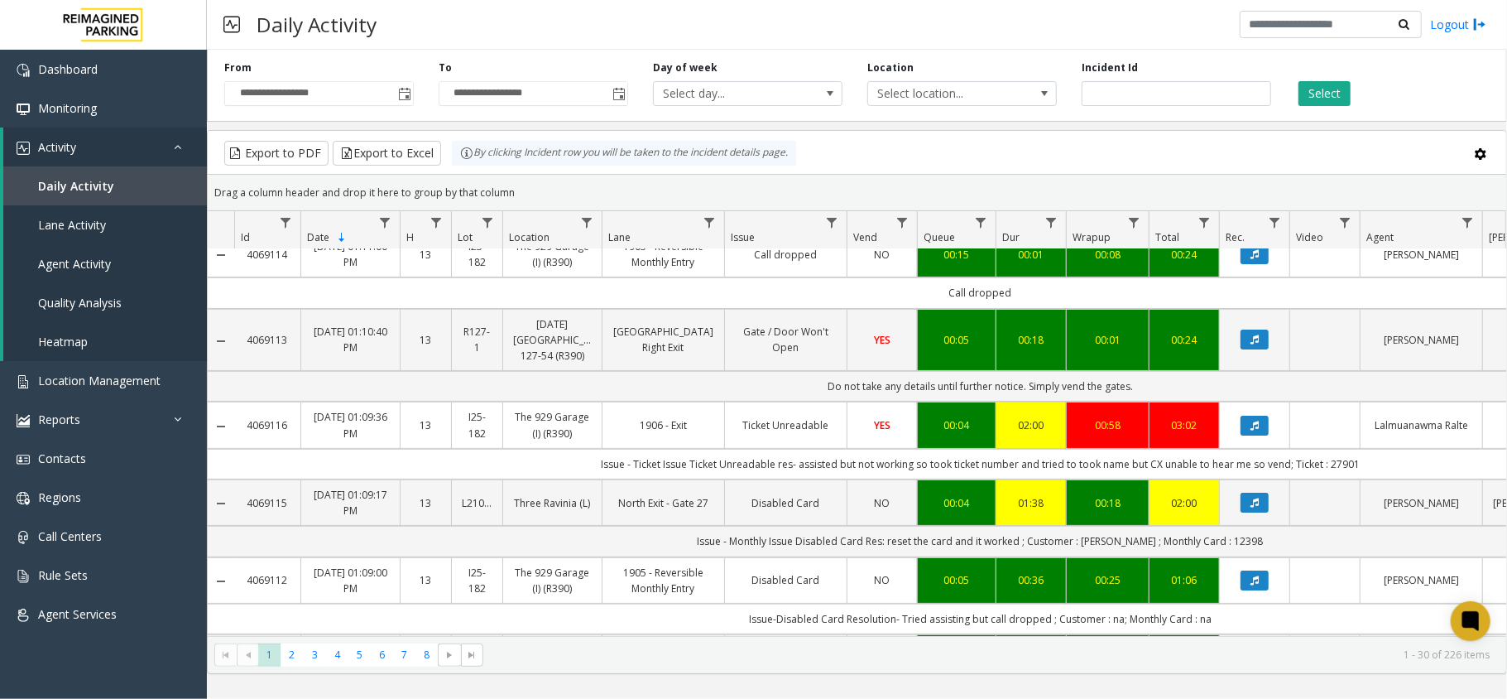
scroll to position [331, 0]
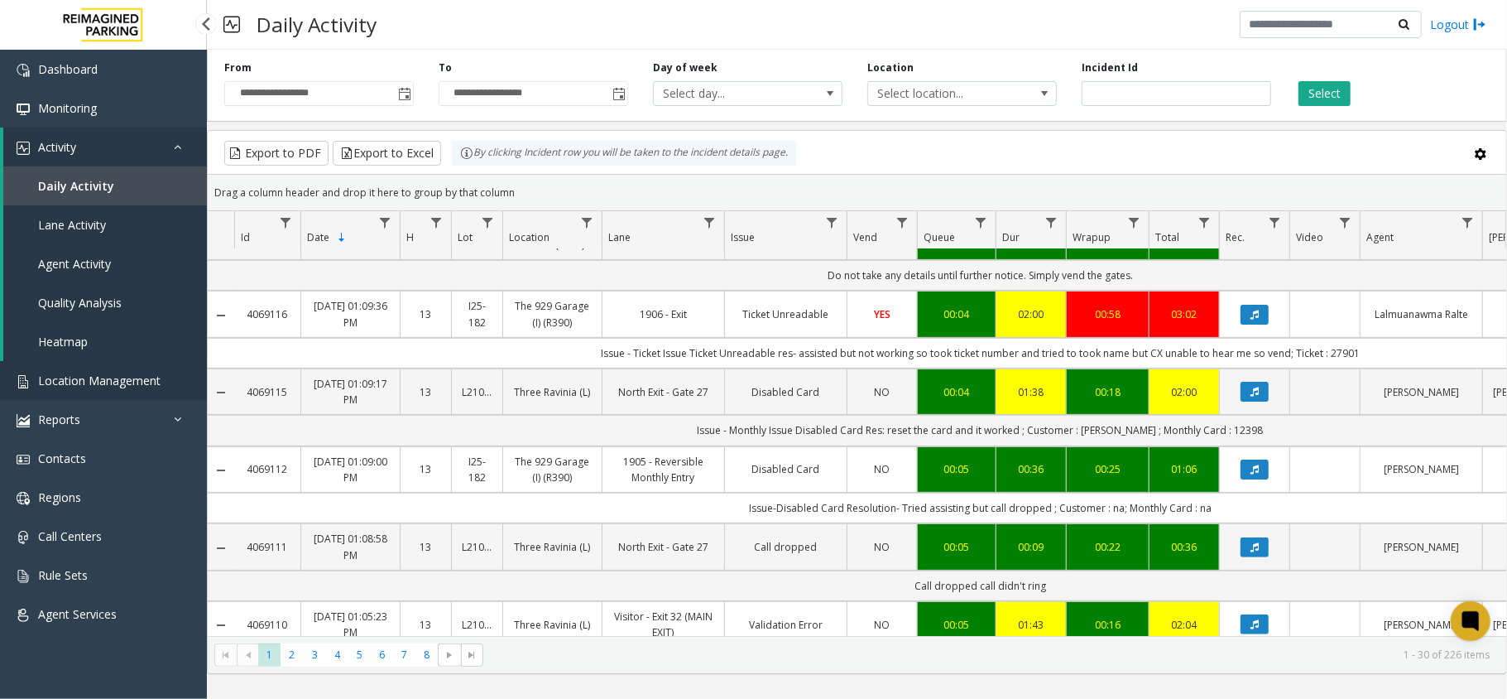
click at [107, 386] on span "Location Management" at bounding box center [99, 380] width 123 height 16
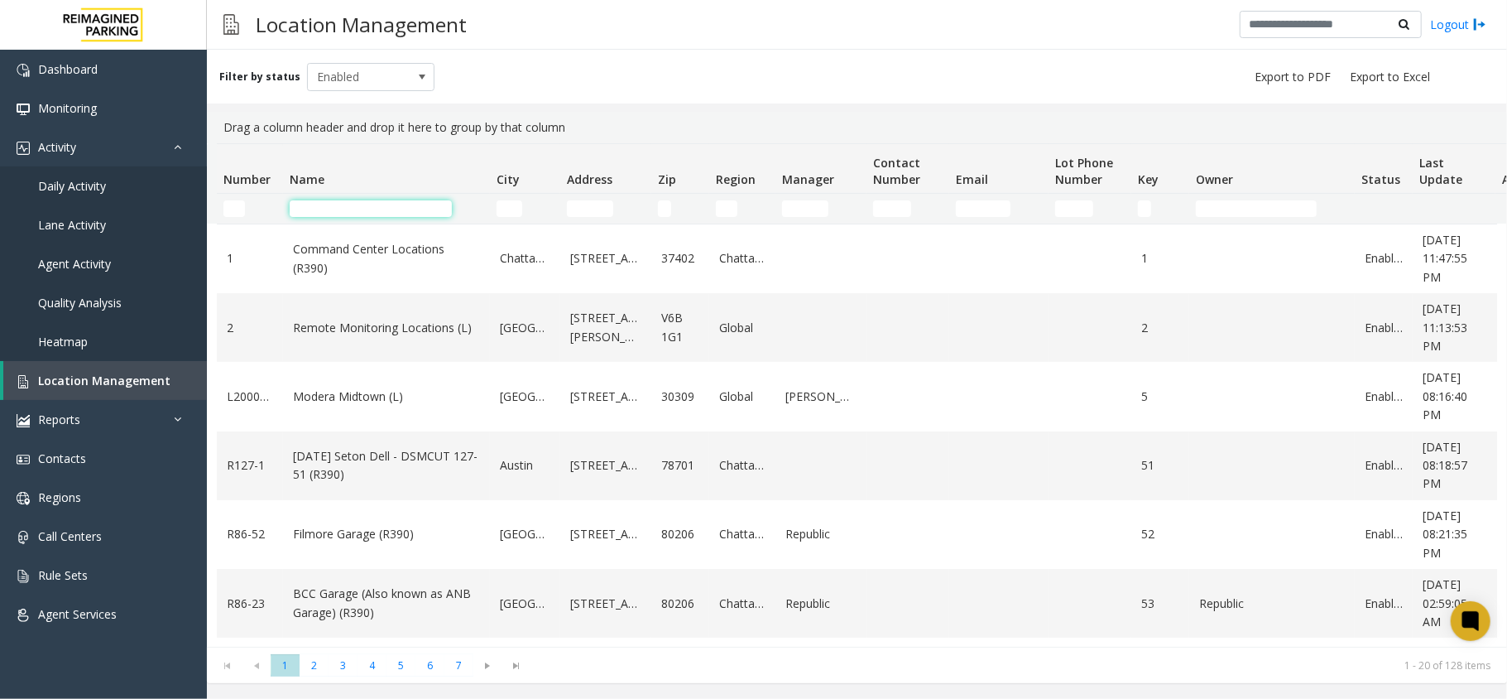
click at [387, 215] on input "Name Filter" at bounding box center [371, 208] width 162 height 17
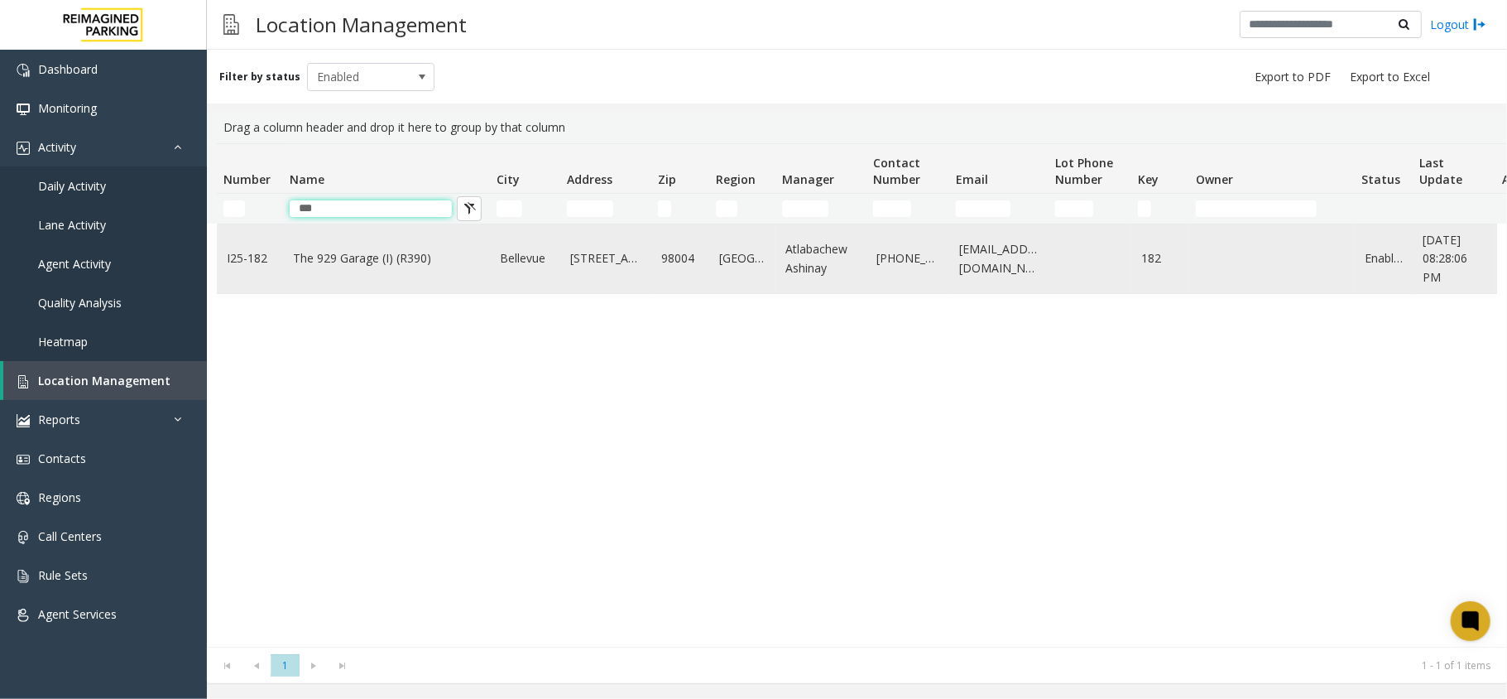
type input "***"
click at [371, 252] on link "The 929 Garage (I) (R390)" at bounding box center [386, 258] width 187 height 18
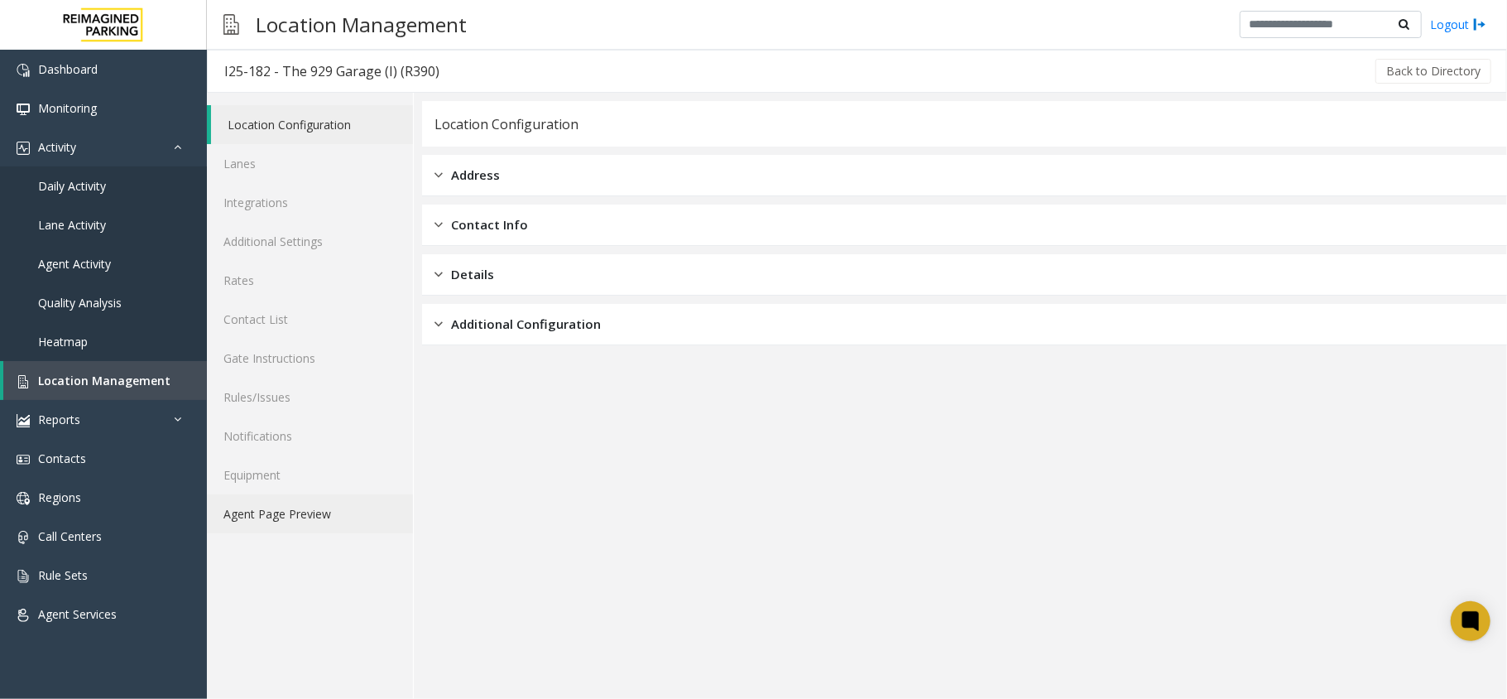
click at [345, 504] on link "Agent Page Preview" at bounding box center [310, 513] width 206 height 39
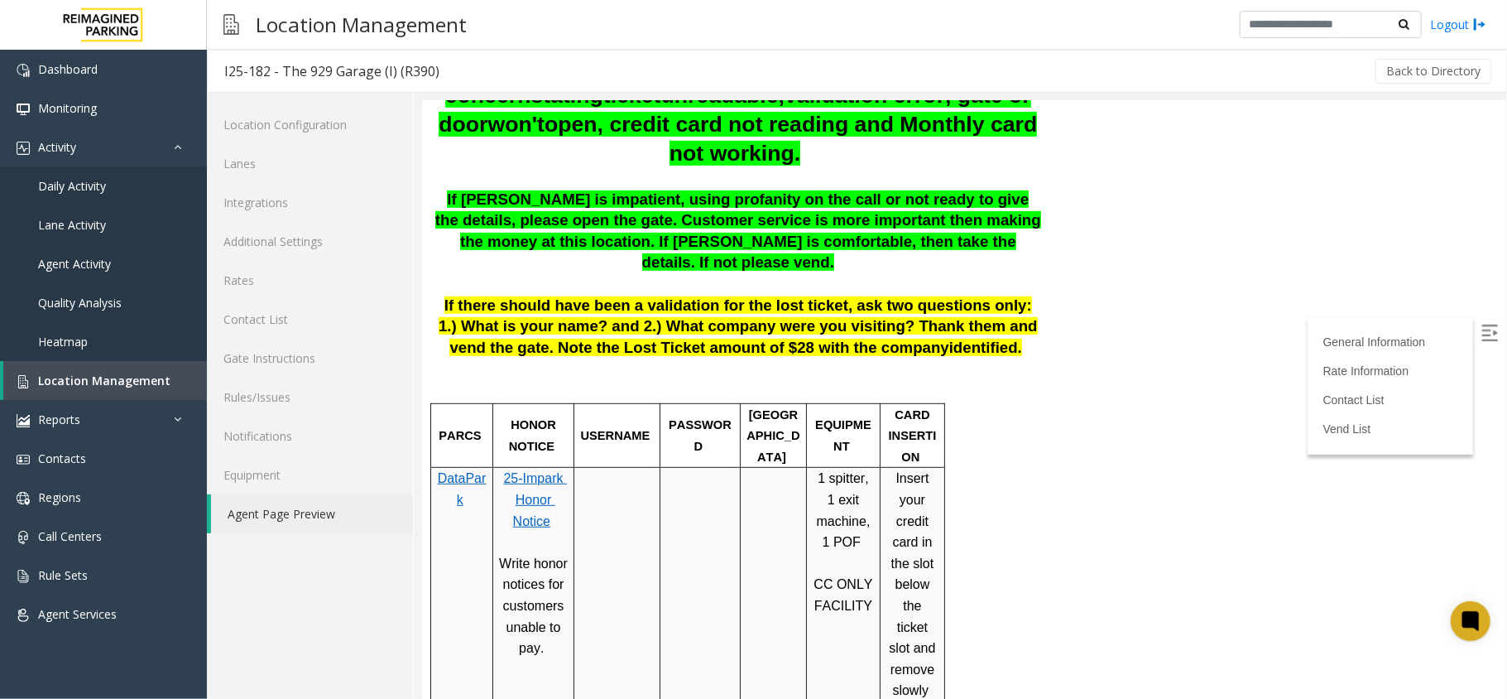
scroll to position [551, 0]
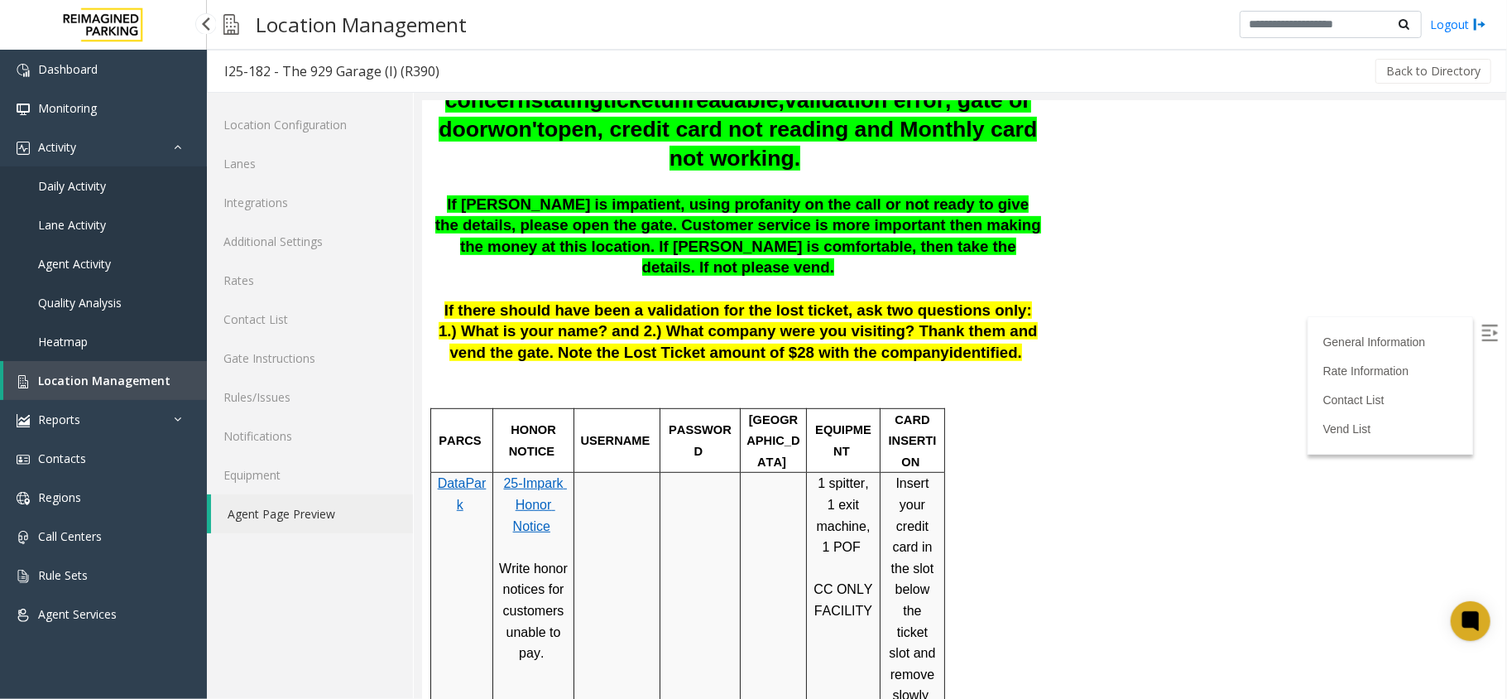
click at [164, 372] on link "Location Management" at bounding box center [105, 380] width 204 height 39
